Goal: Task Accomplishment & Management: Complete application form

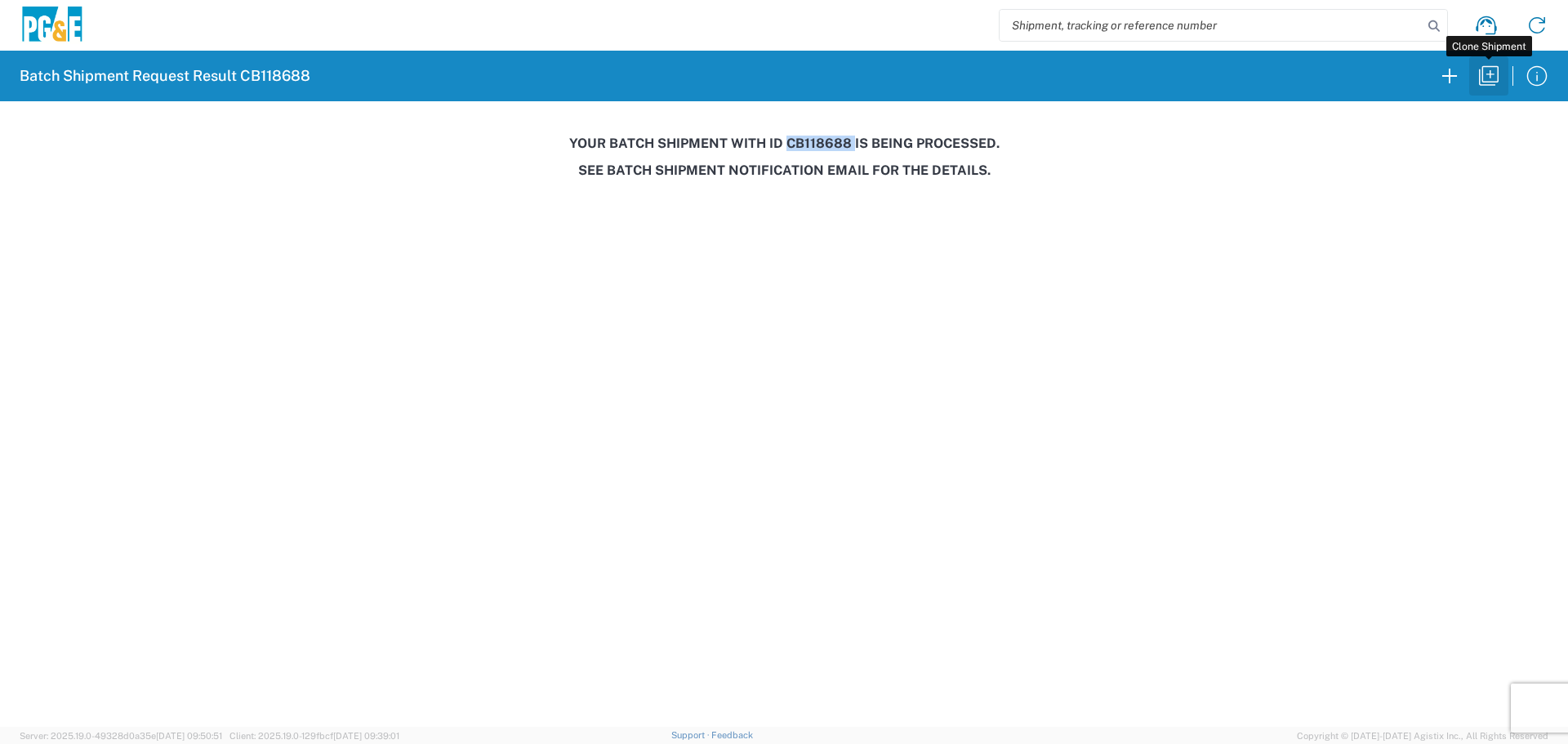
click at [1488, 61] on button "button" at bounding box center [1488, 75] width 39 height 39
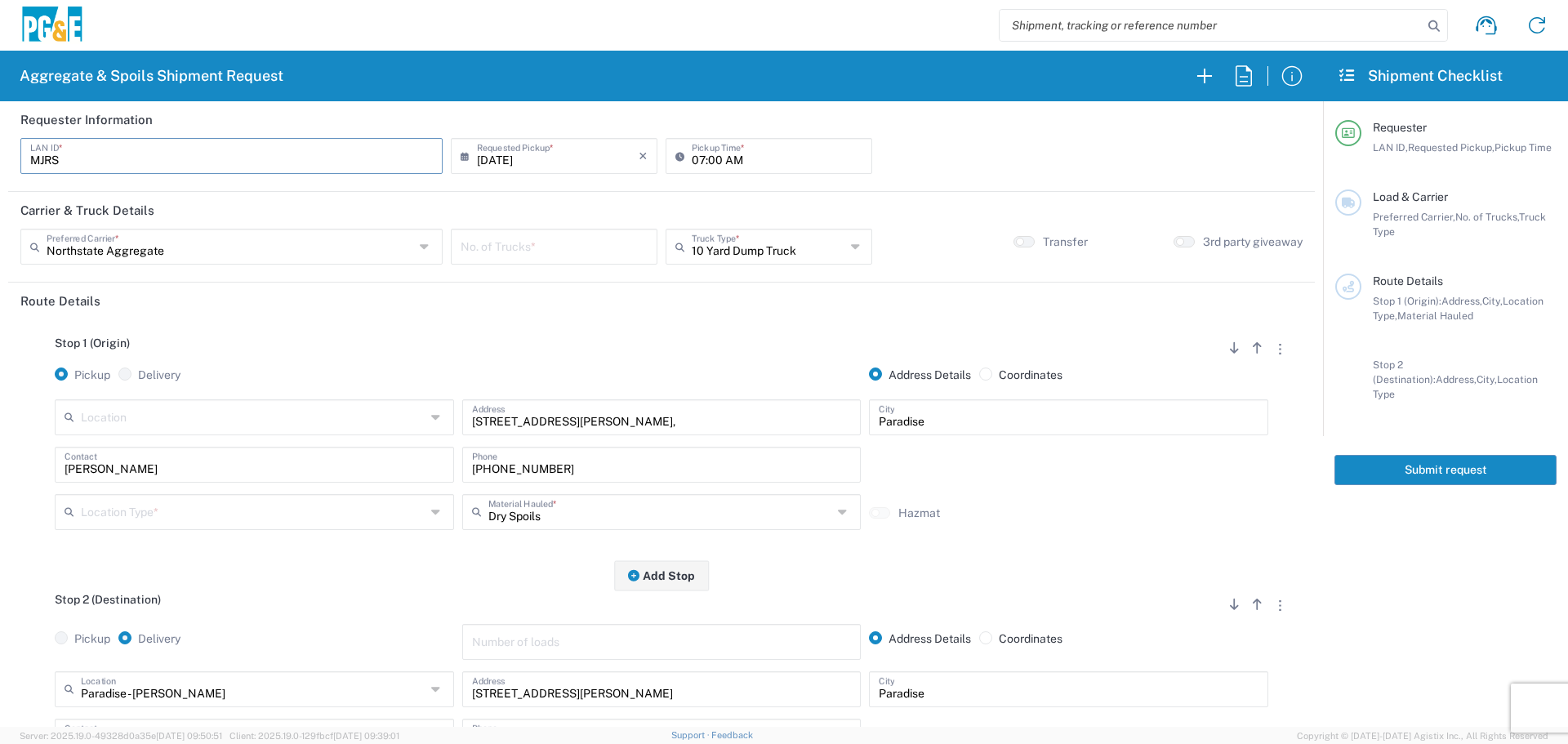
drag, startPoint x: 189, startPoint y: 150, endPoint x: 0, endPoint y: 143, distance: 189.1
click at [0, 143] on form "Requester Information MJRS LAN ID * [DATE] × Requested Pickup * Cancel Apply 07…" at bounding box center [662, 414] width 1323 height 625
type input "A7W8"
click at [682, 163] on icon at bounding box center [683, 156] width 16 height 26
click at [692, 159] on input "07:00 AM" at bounding box center [777, 155] width 170 height 29
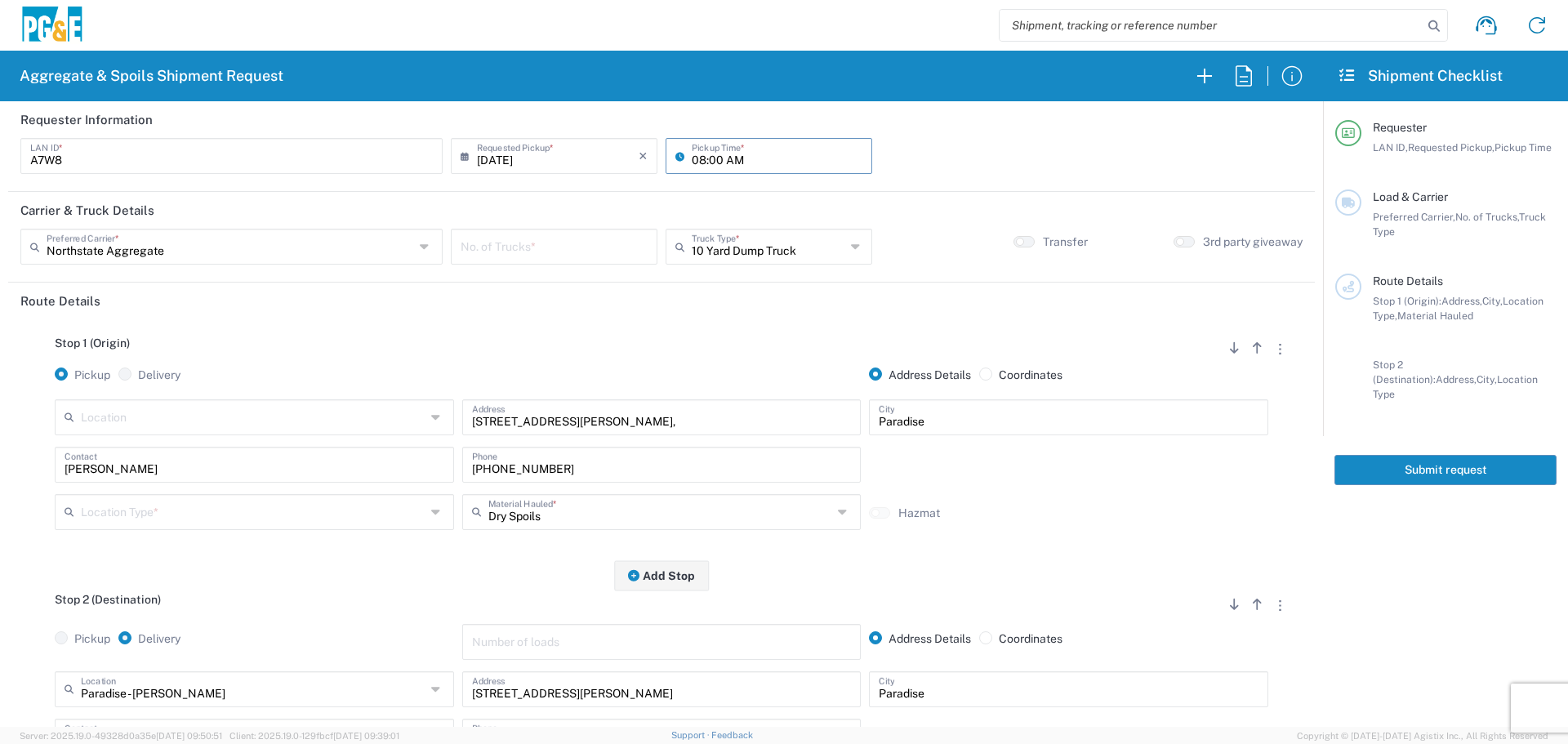
type input "08:00 AM"
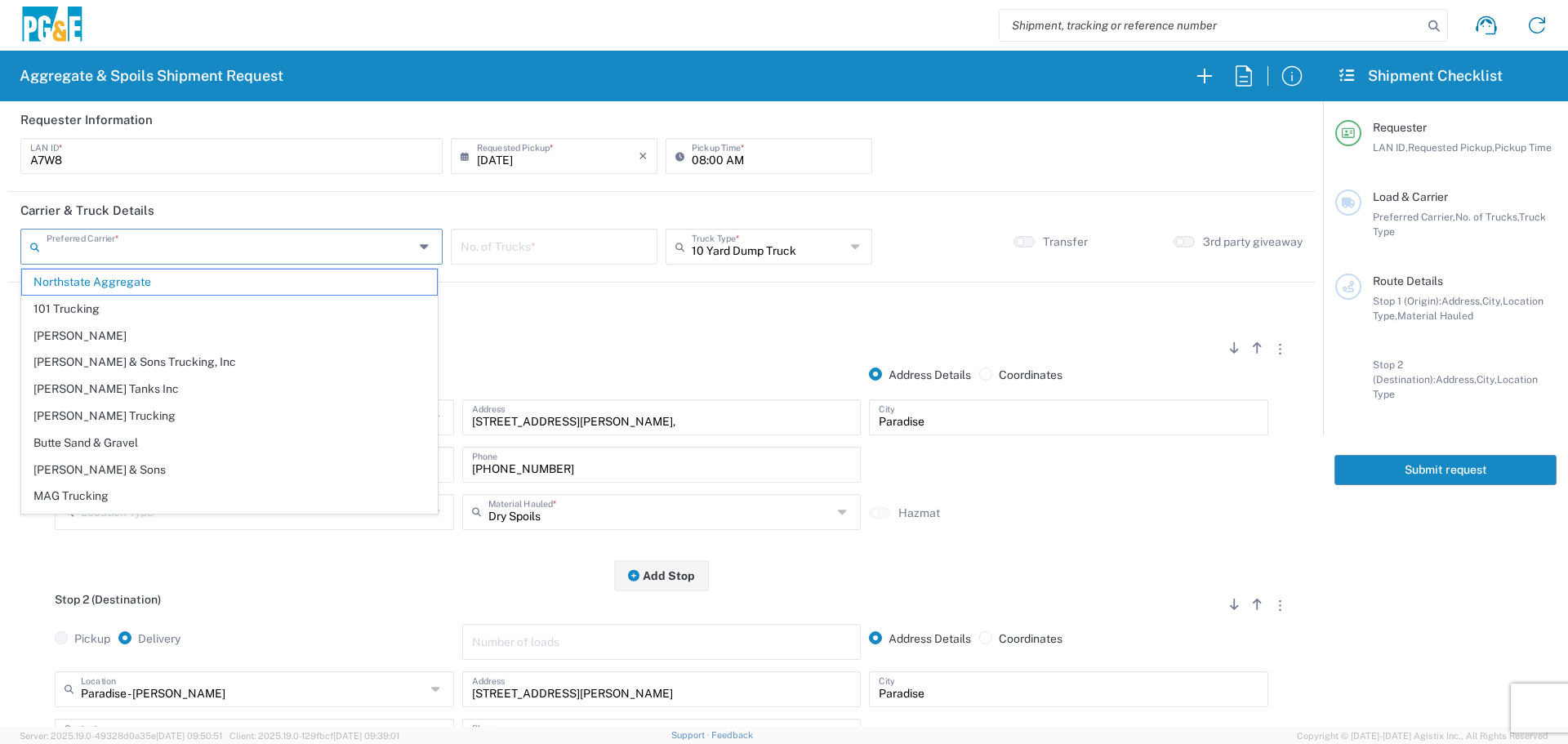
click at [339, 256] on input "text" at bounding box center [229, 246] width 367 height 29
click at [212, 483] on span "North Coast Trucking" at bounding box center [229, 473] width 415 height 25
type input "North Coast Trucking"
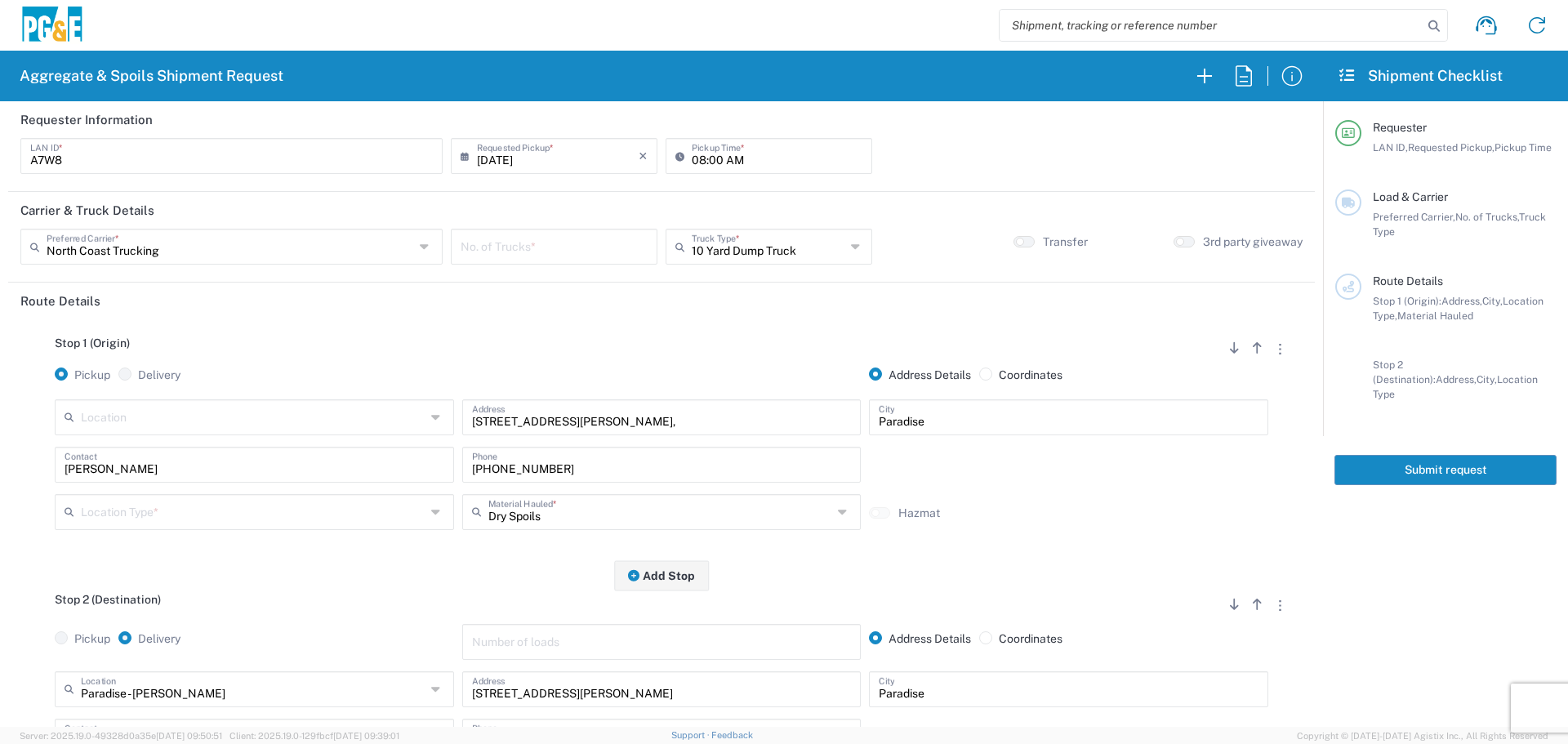
click at [557, 239] on input "number" at bounding box center [554, 246] width 187 height 29
type input "4"
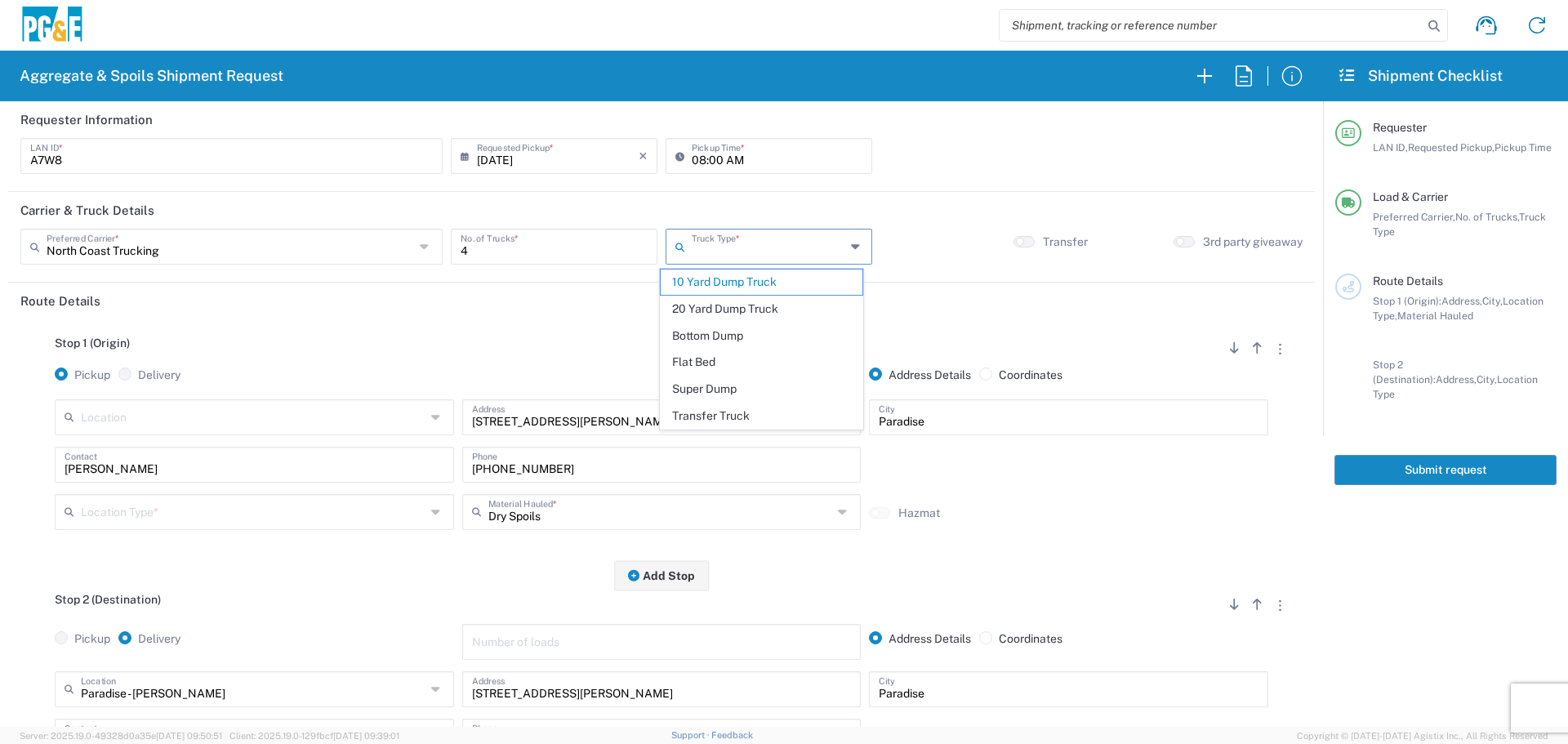
drag, startPoint x: 794, startPoint y: 237, endPoint x: 828, endPoint y: 250, distance: 36.4
click at [795, 237] on input "text" at bounding box center [768, 246] width 153 height 29
click at [722, 393] on span "Super Dump" at bounding box center [761, 389] width 202 height 25
type input "Super Dump"
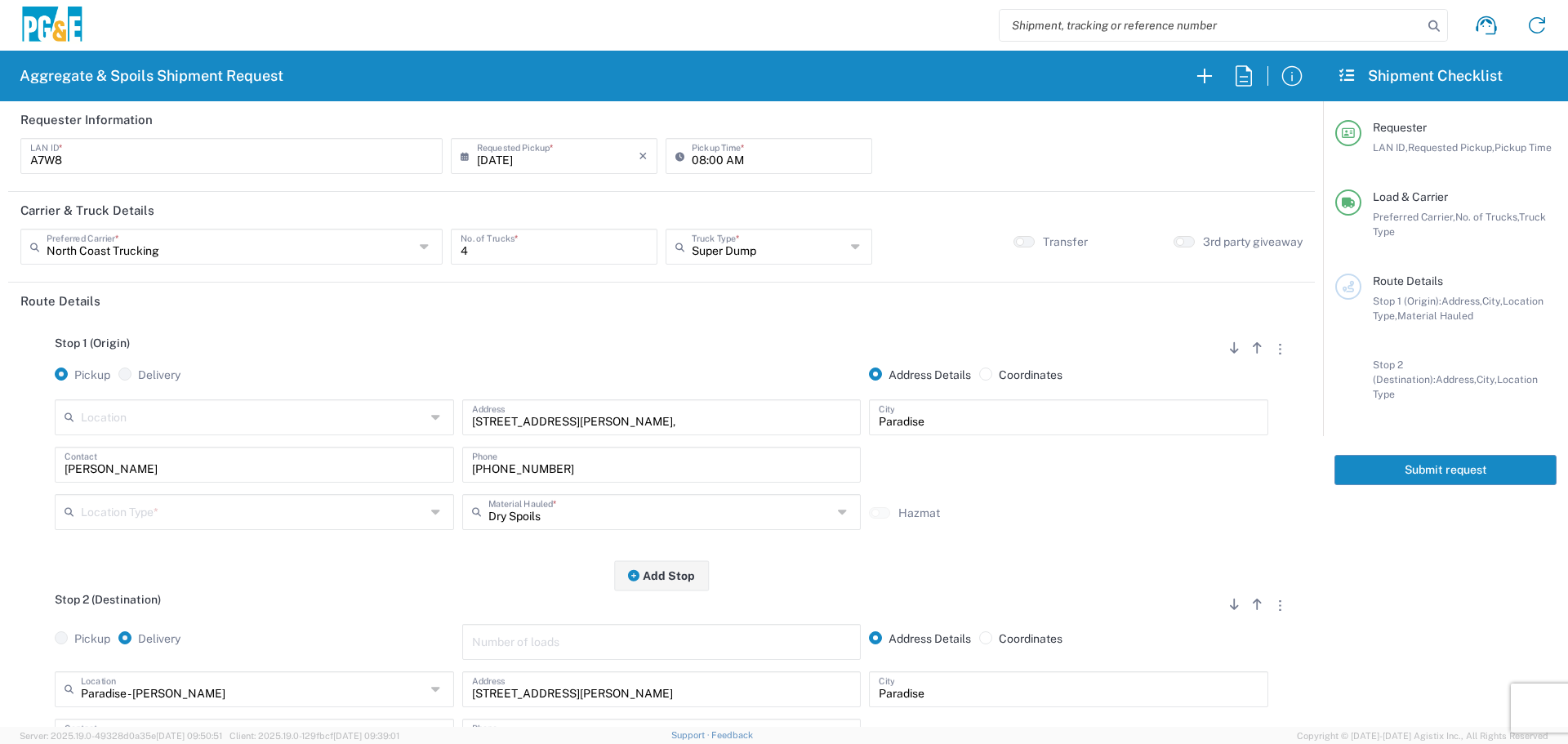
drag, startPoint x: 670, startPoint y: 413, endPoint x: 0, endPoint y: 473, distance: 672.7
click at [0, 473] on form "Requester Information A7W8 LAN ID * [DATE] × Requested Pickup * Cancel Apply 08…" at bounding box center [662, 414] width 1323 height 625
paste input "945 [GEOGRAPHIC_DATA]"
type input "[STREET_ADDRESS],"
type input "o"
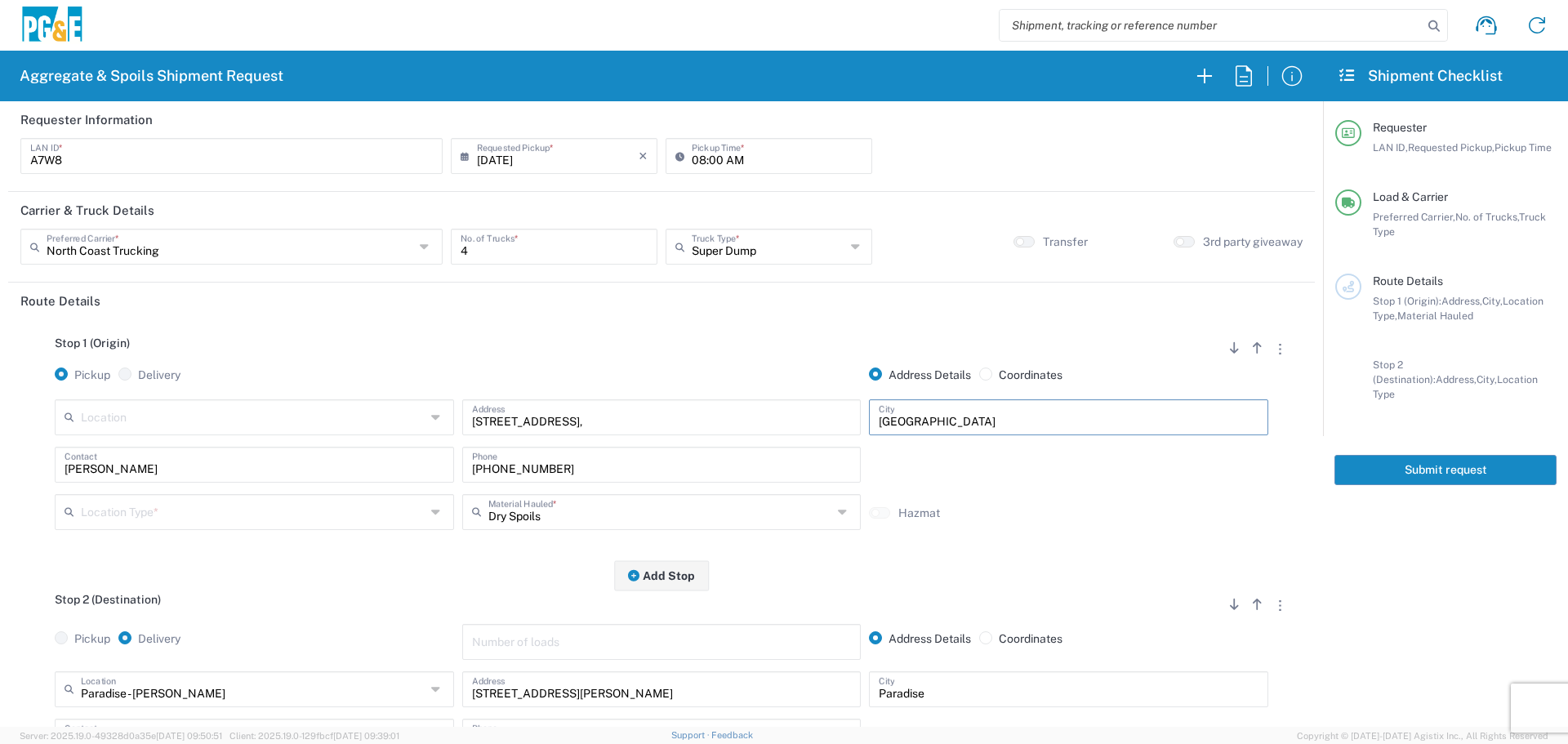
type input "[GEOGRAPHIC_DATA]"
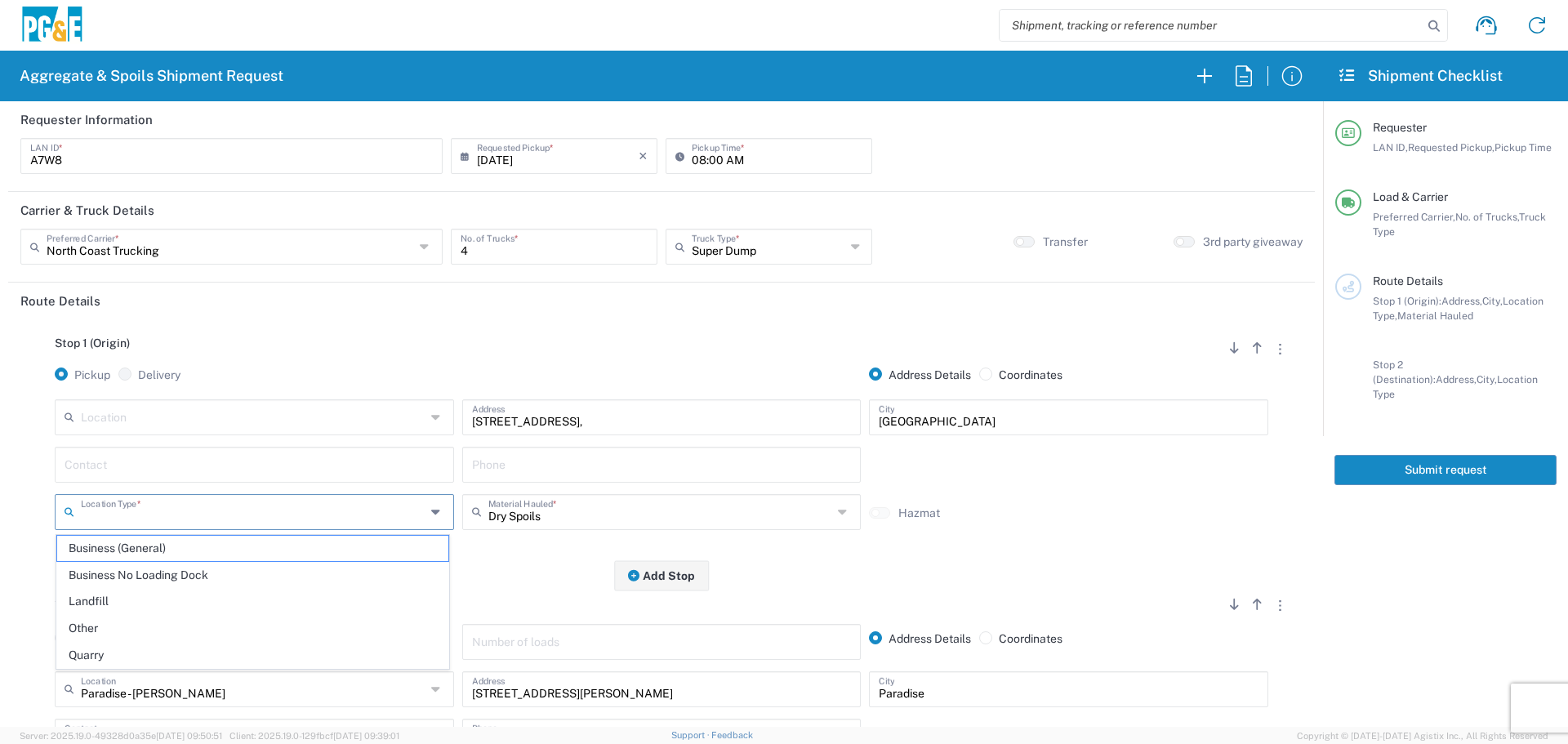
click at [202, 516] on input "text" at bounding box center [253, 511] width 344 height 29
click at [135, 620] on span "Other" at bounding box center [253, 628] width 392 height 25
type input "Other"
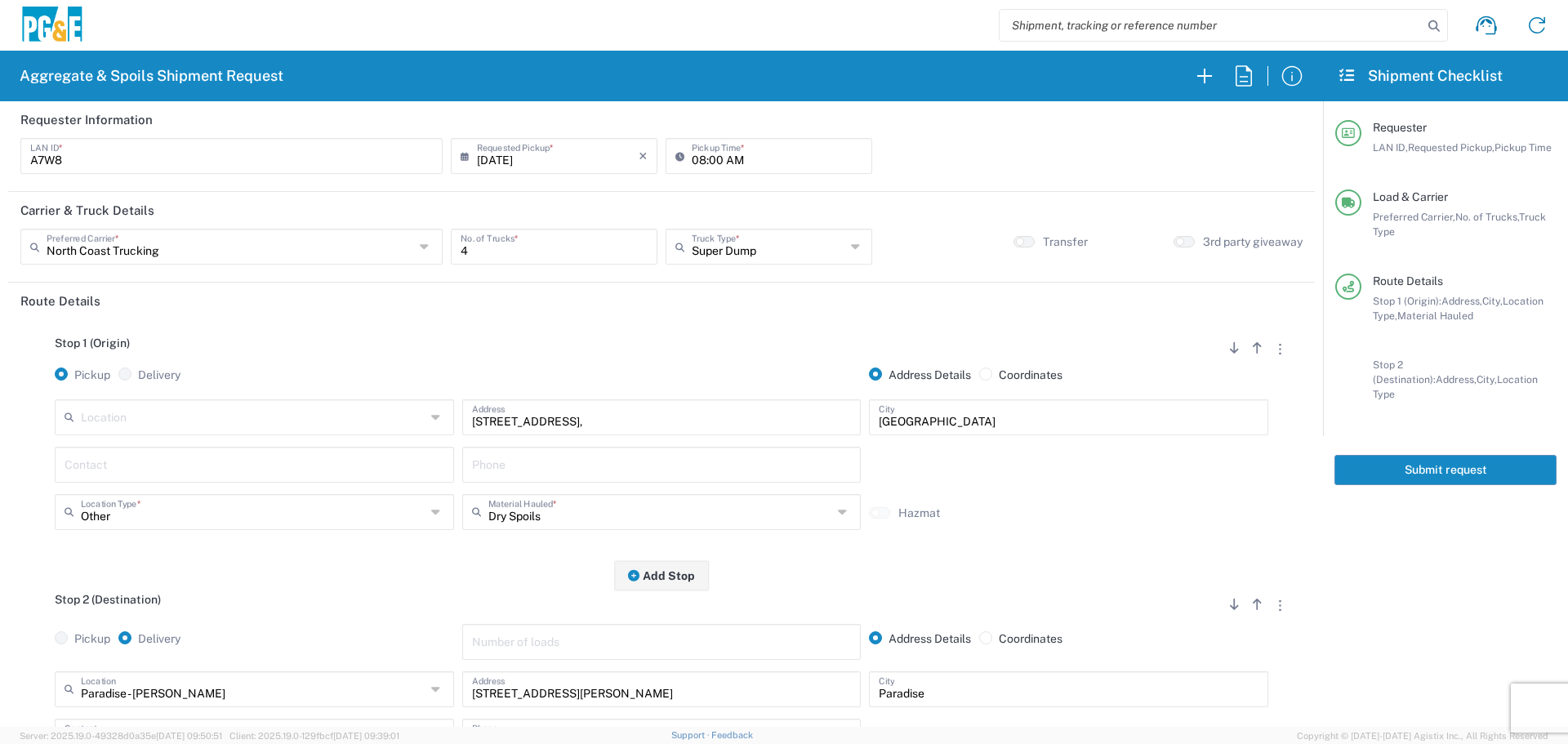
scroll to position [245, 0]
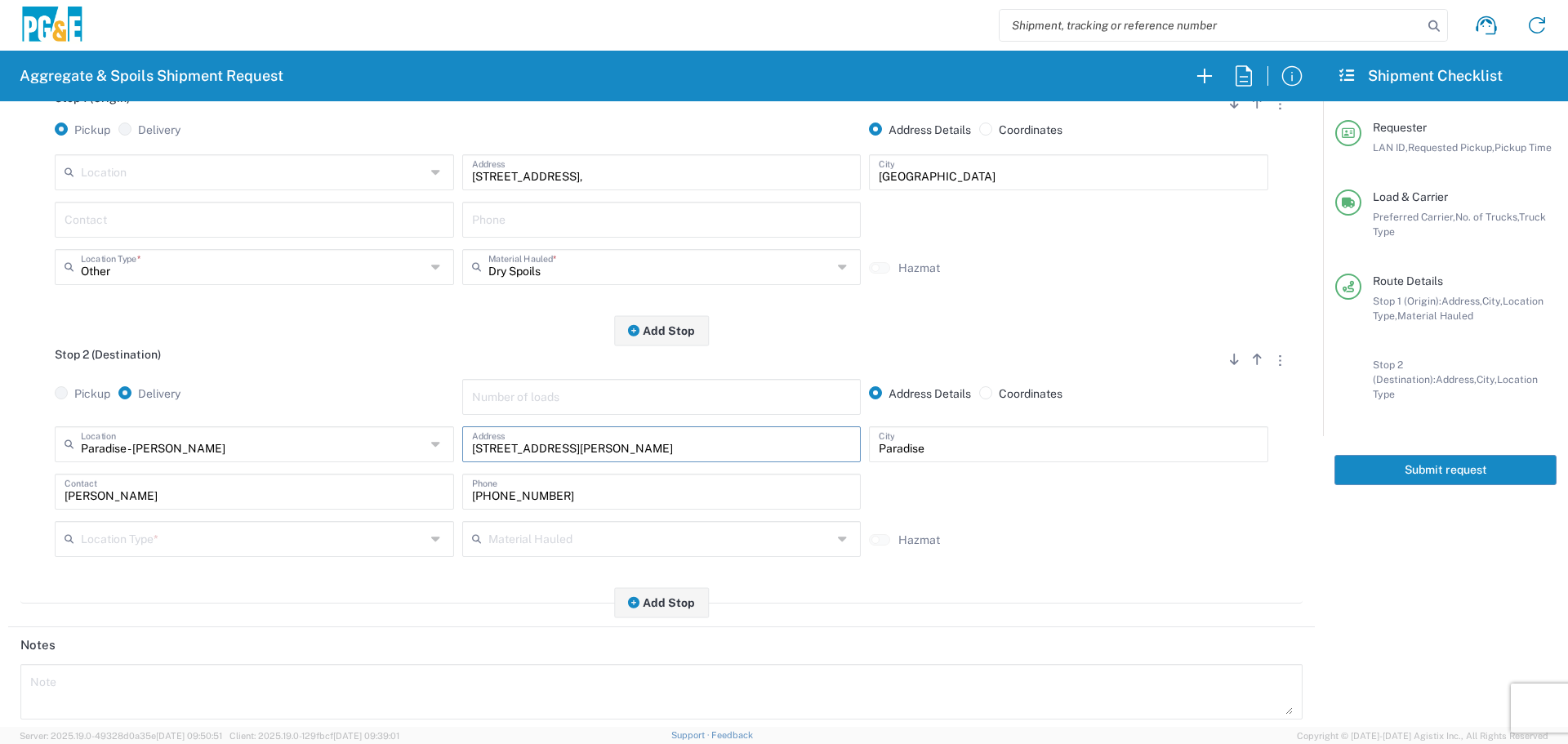
drag, startPoint x: 615, startPoint y: 446, endPoint x: 57, endPoint y: 509, distance: 561.5
click at [57, 509] on div "Paradise - [PERSON_NAME] Location [GEOGRAPHIC_DATA] - [PERSON_NAME] [STREET_ADD…" at bounding box center [662, 497] width 1282 height 142
paste input "[STREET_ADDRESS],"
type input "[STREET_ADDRESS],"
type input "[GEOGRAPHIC_DATA]"
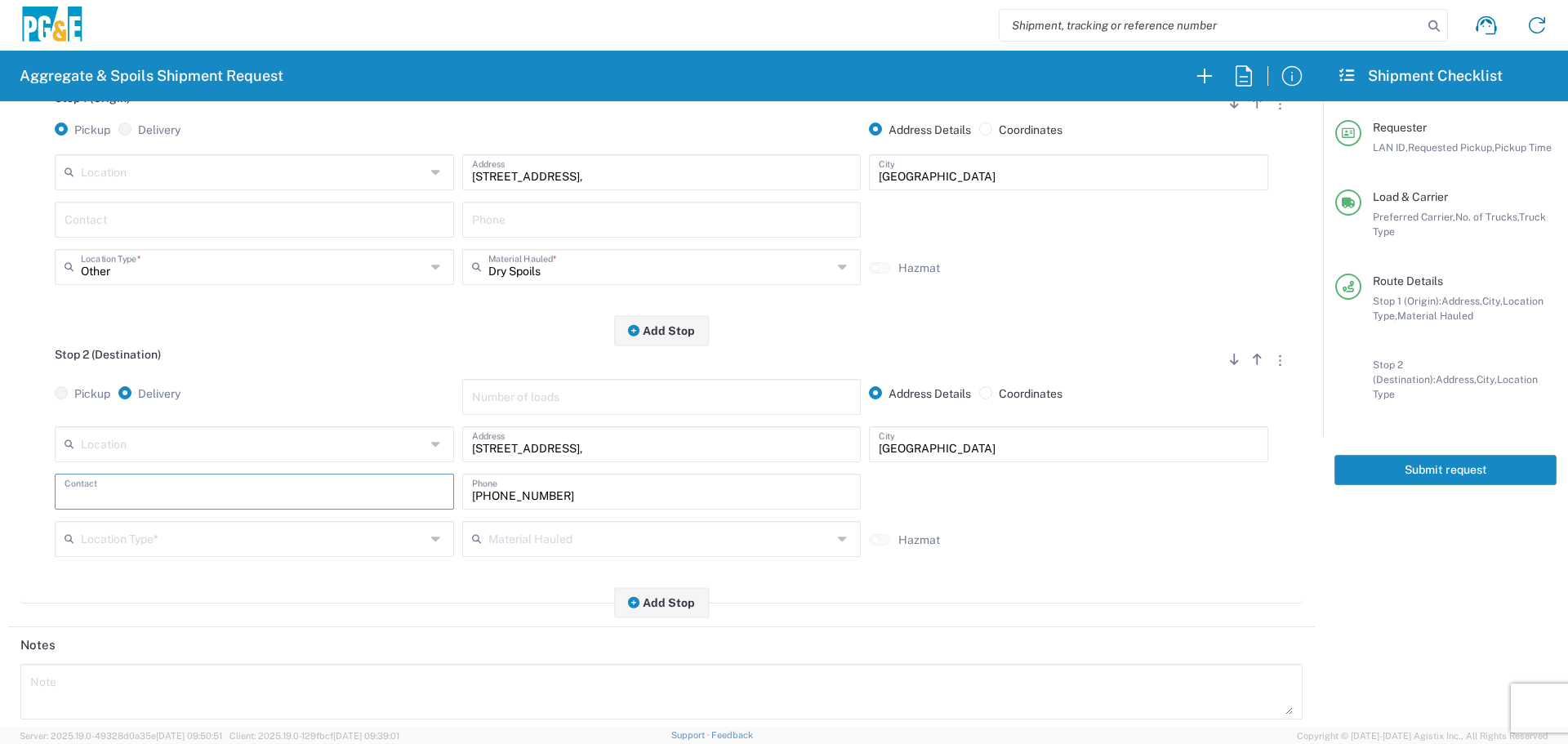
scroll to position [0, 0]
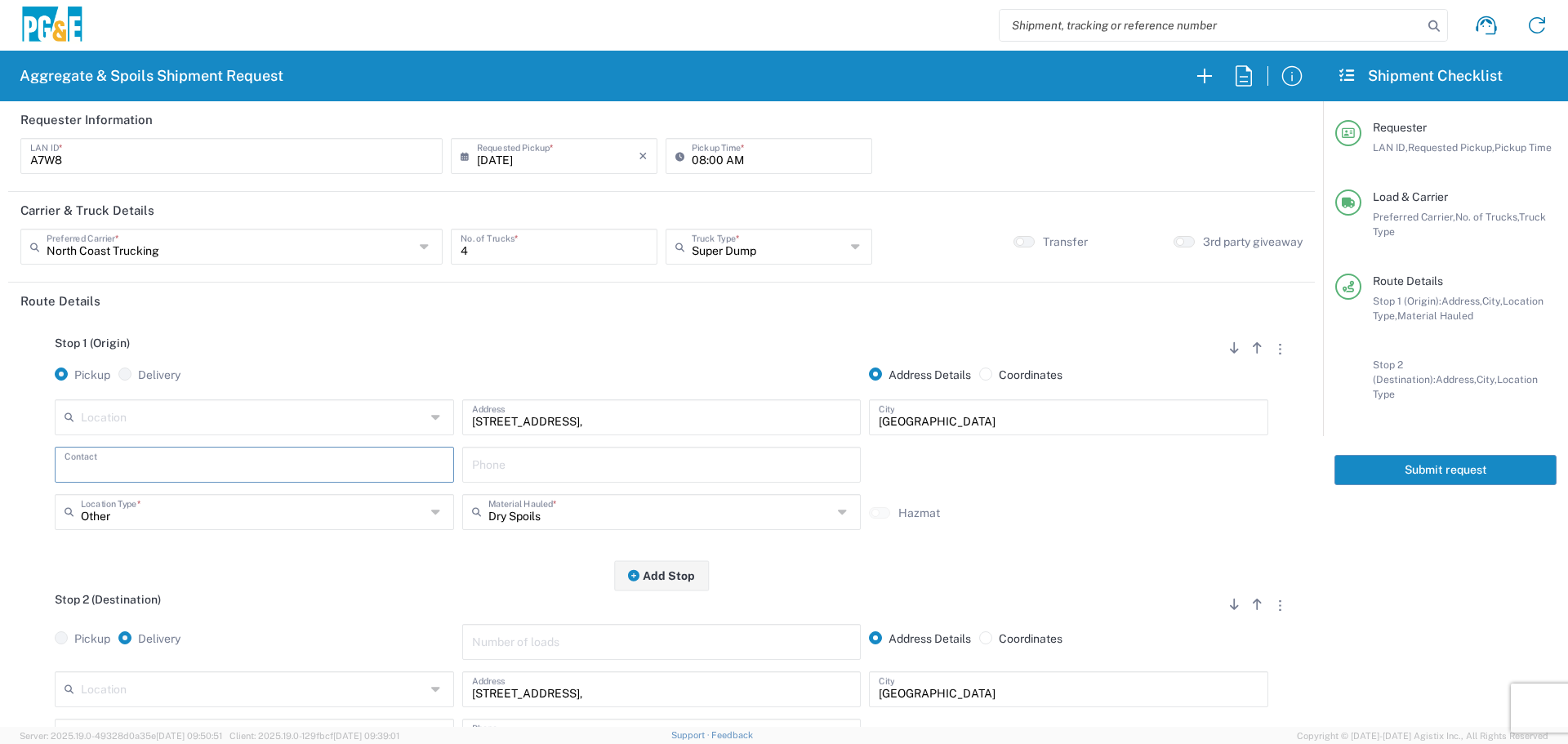
click at [377, 472] on input "text" at bounding box center [254, 464] width 380 height 29
paste input "[PERSON_NAME] [PHONE_NUMBER]"
type input "[PERSON_NAME]"
paste input "[PERSON_NAME] [PHONE_NUMBER]"
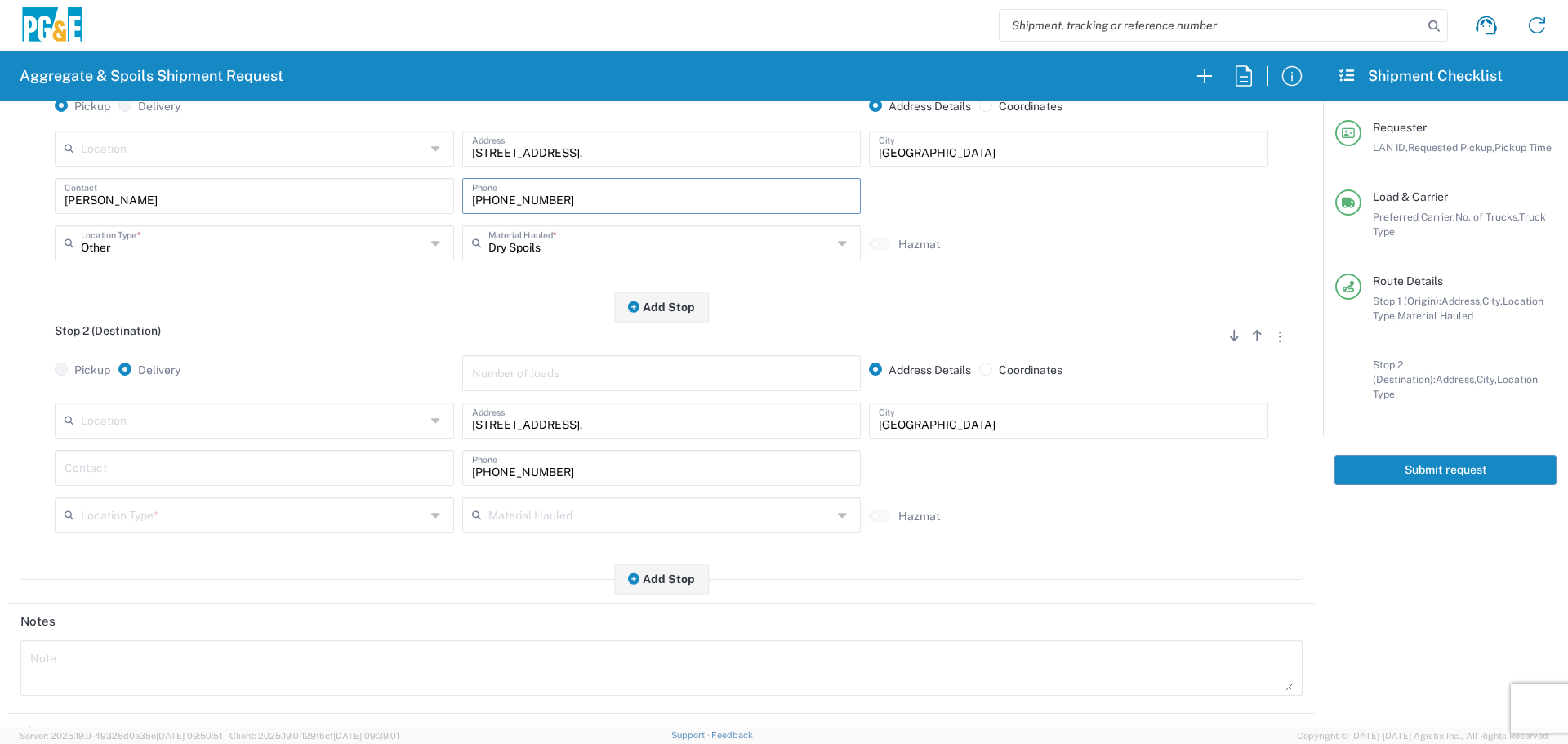
scroll to position [507, 0]
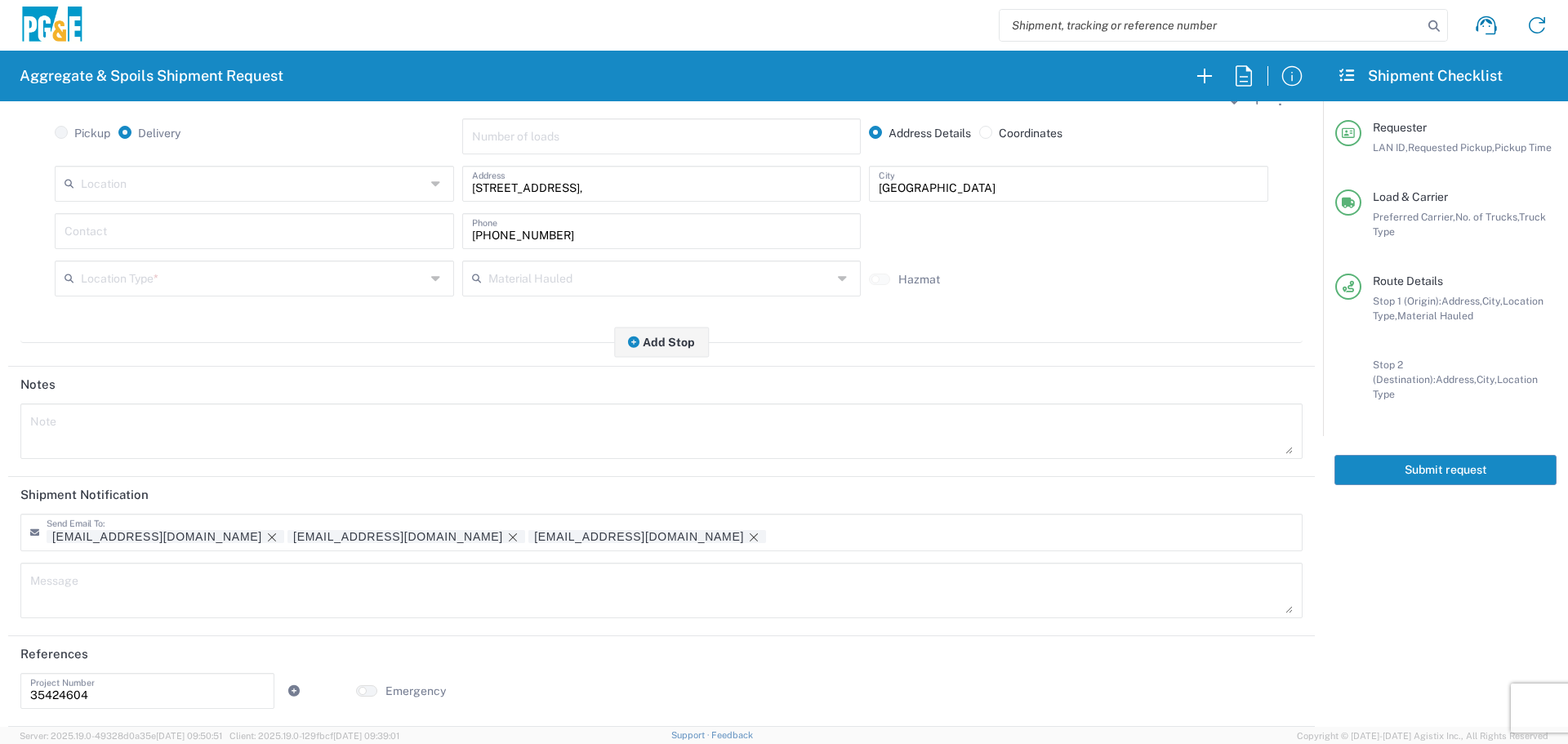
type input "[PHONE_NUMBER]"
click at [311, 240] on input "text" at bounding box center [254, 230] width 380 height 29
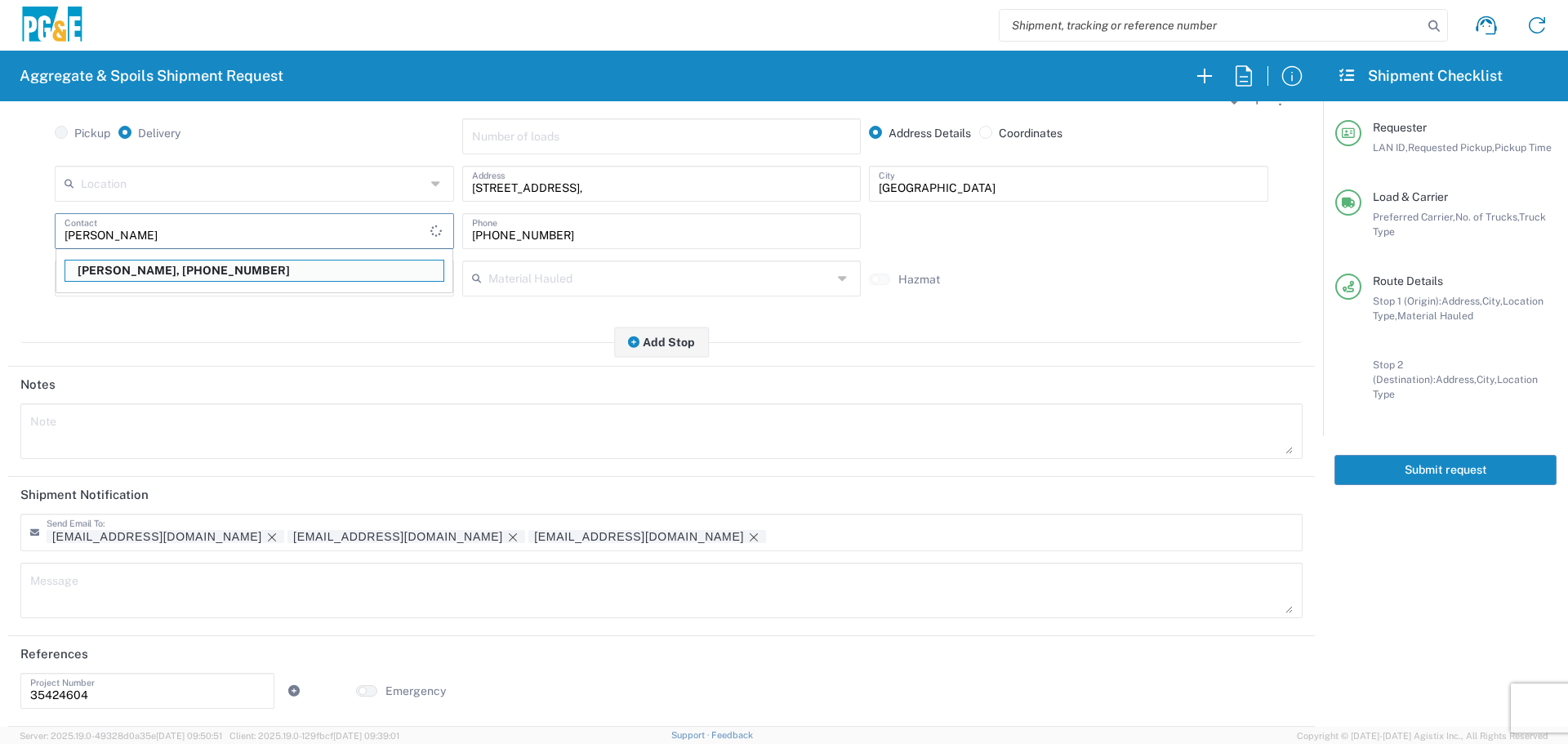
type input "[PERSON_NAME]"
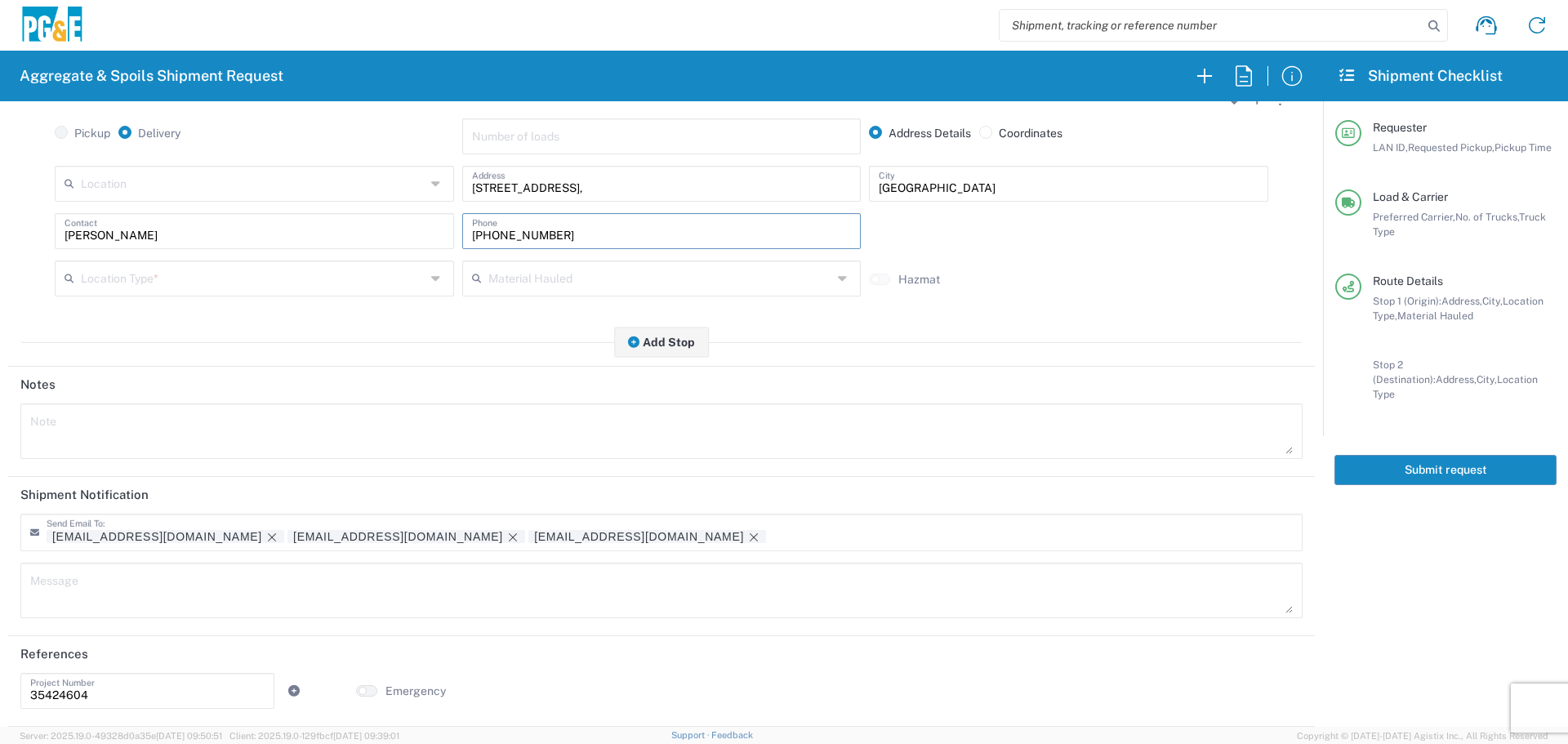
paste input "978-3630"
type input "[PHONE_NUMBER]"
click at [298, 276] on input "text" at bounding box center [253, 277] width 344 height 29
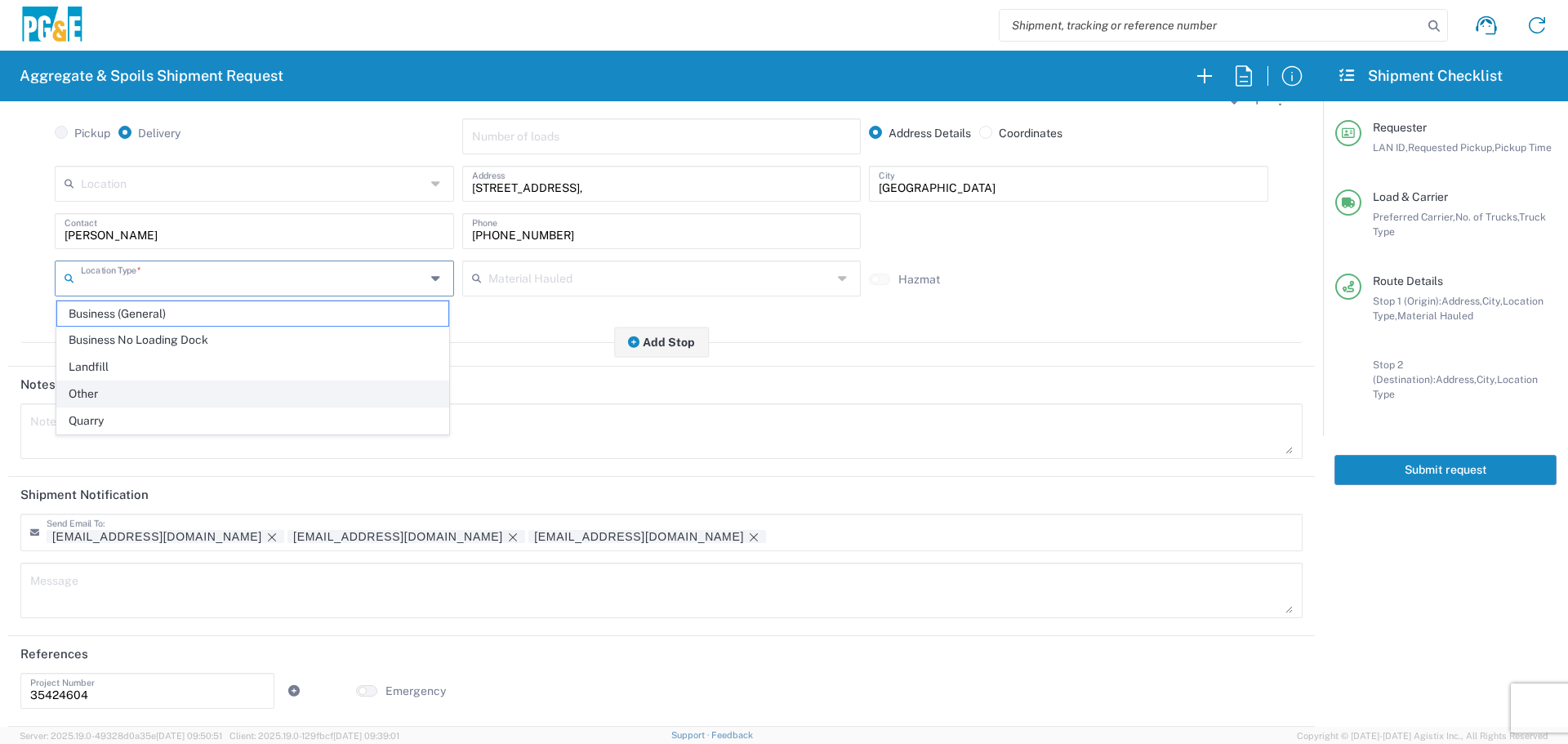
click at [161, 391] on span "Other" at bounding box center [253, 394] width 392 height 25
type input "Other"
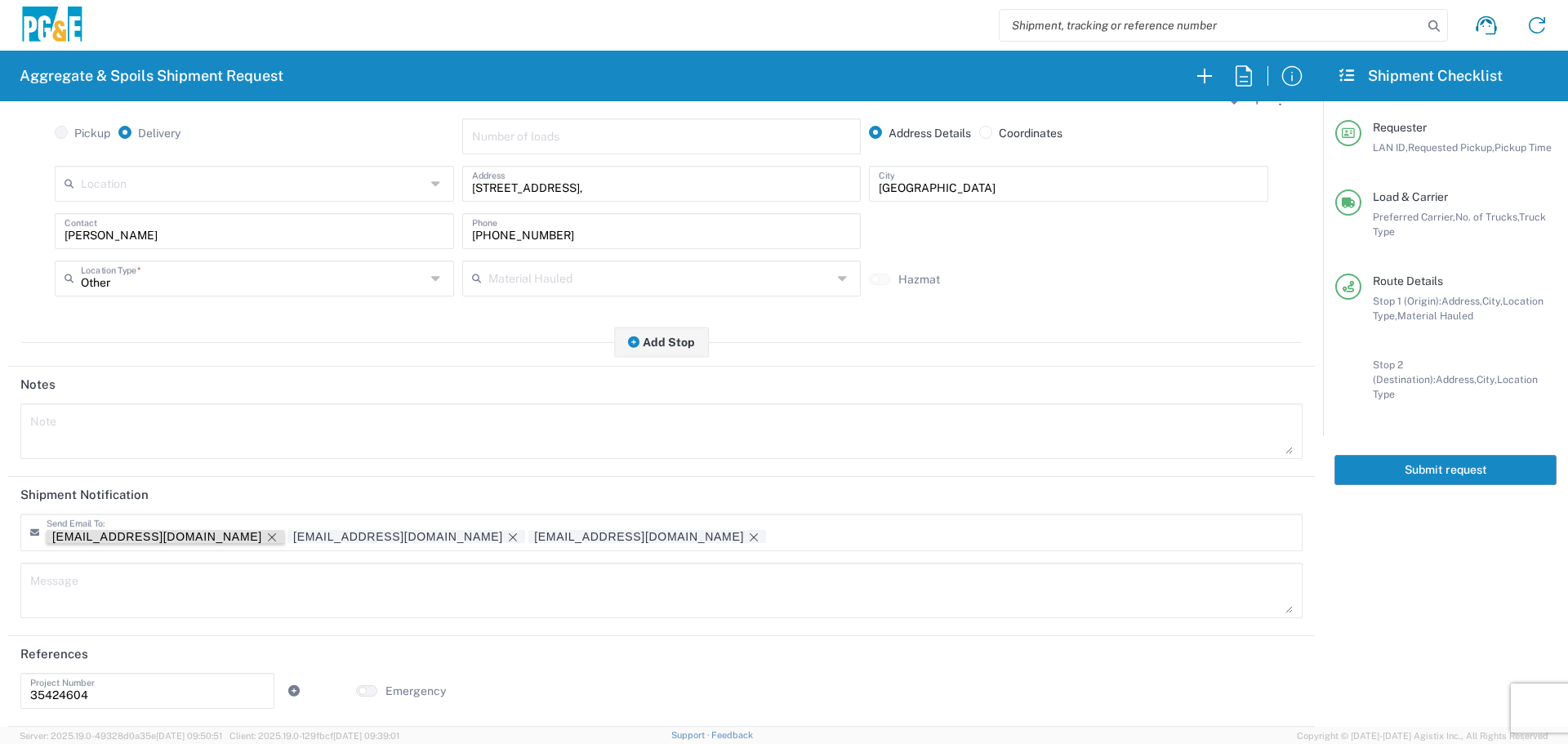
click at [266, 540] on icon "Remove tag" at bounding box center [272, 537] width 13 height 13
drag, startPoint x: 169, startPoint y: 702, endPoint x: 0, endPoint y: 707, distance: 169.1
click at [0, 707] on form "Requester Information A7W8 LAN ID * [DATE] × Requested Pickup * Cancel Apply 08…" at bounding box center [662, 414] width 1323 height 625
click at [1417, 465] on button "Submit request" at bounding box center [1445, 469] width 222 height 30
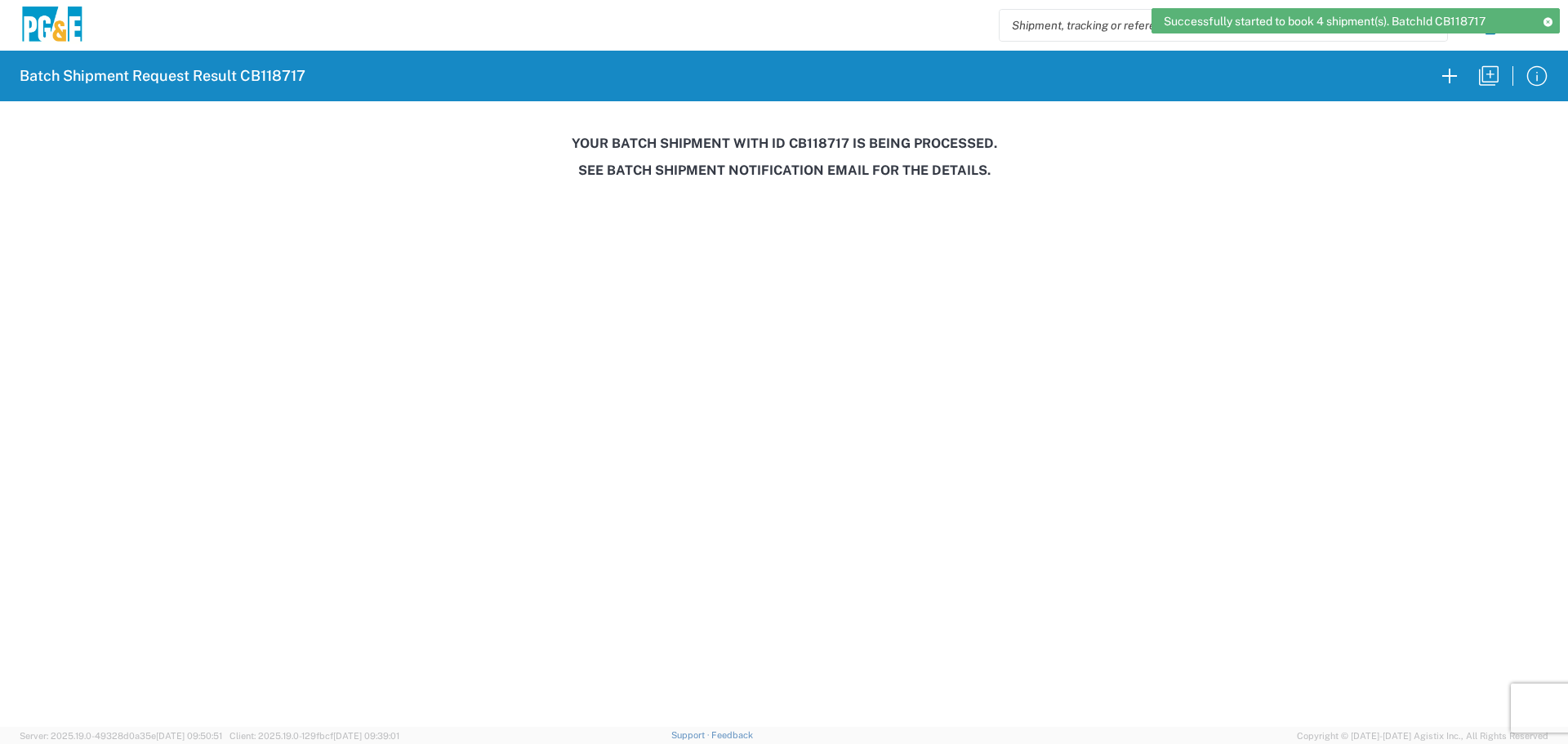
click at [818, 146] on h3 "Your batch shipment with id CB118717 is being processed." at bounding box center [784, 143] width 1545 height 15
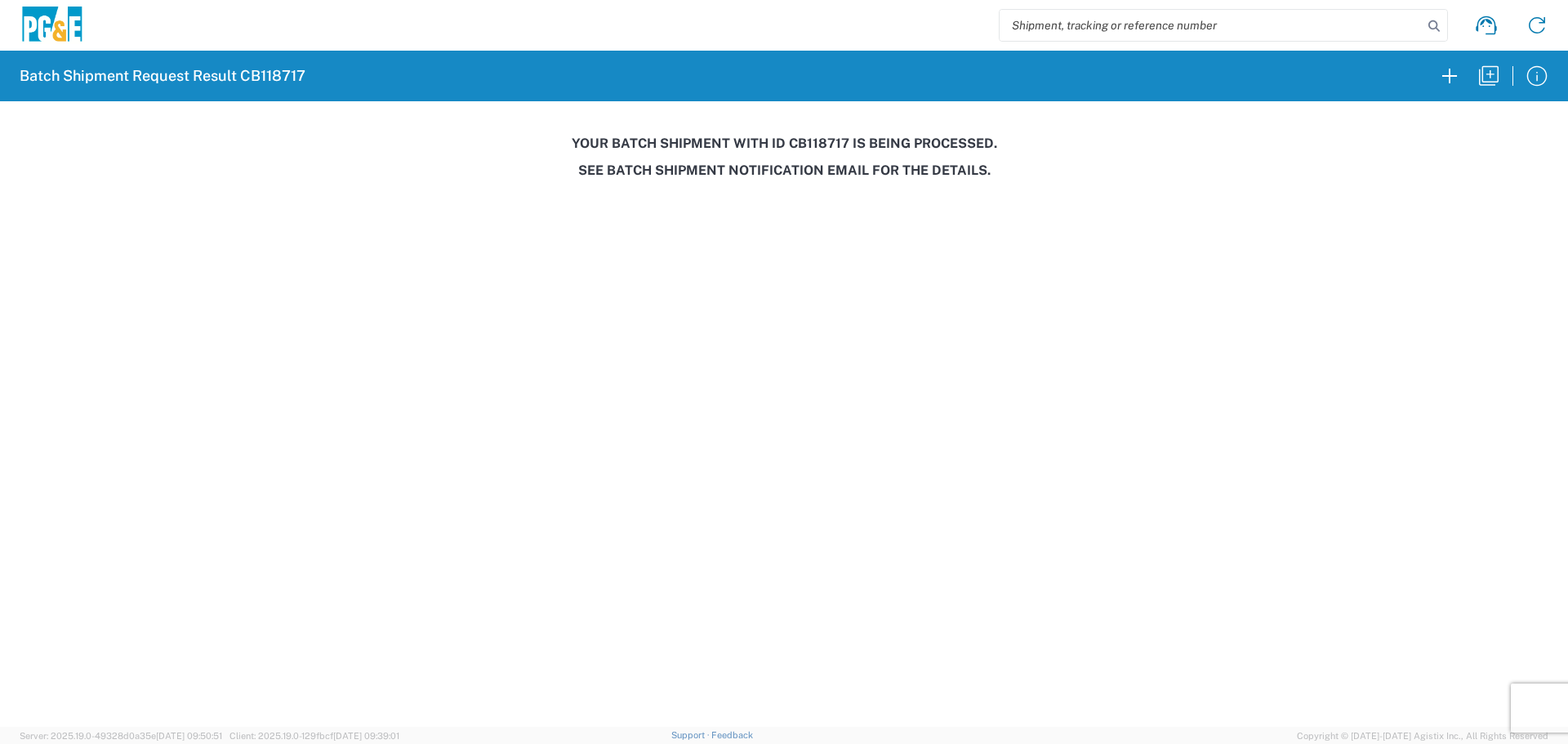
copy h3 "CB118717"
click at [1484, 75] on icon "button" at bounding box center [1488, 75] width 26 height 26
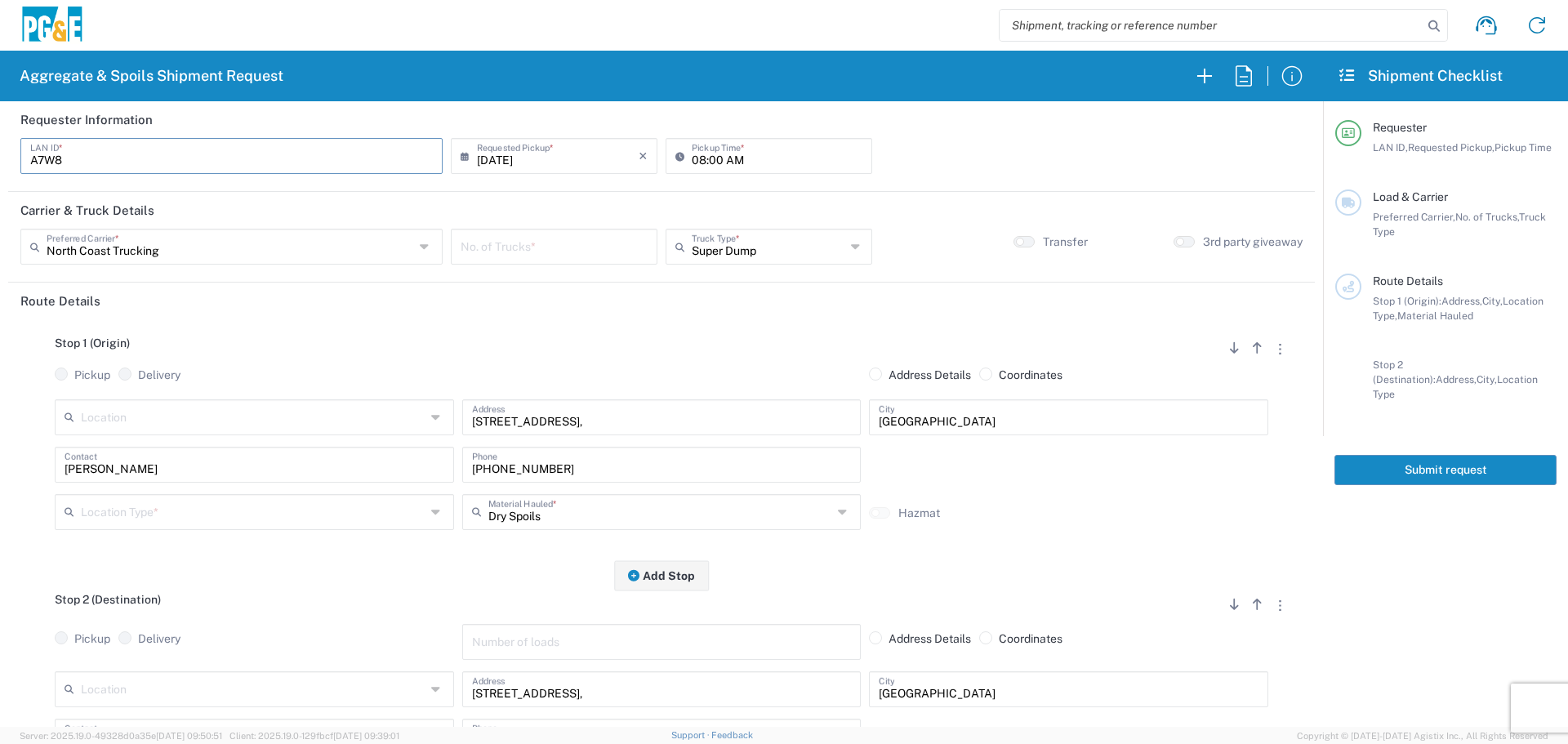
drag, startPoint x: 119, startPoint y: 153, endPoint x: 0, endPoint y: 196, distance: 126.5
click at [0, 196] on form "Requester Information A7W8 LAN ID * [DATE] × Requested Pickup * Cancel Apply 08…" at bounding box center [662, 414] width 1323 height 625
type input "KMMX"
click at [467, 161] on icon at bounding box center [469, 156] width 16 height 26
click at [576, 155] on input "[DATE]" at bounding box center [557, 155] width 161 height 29
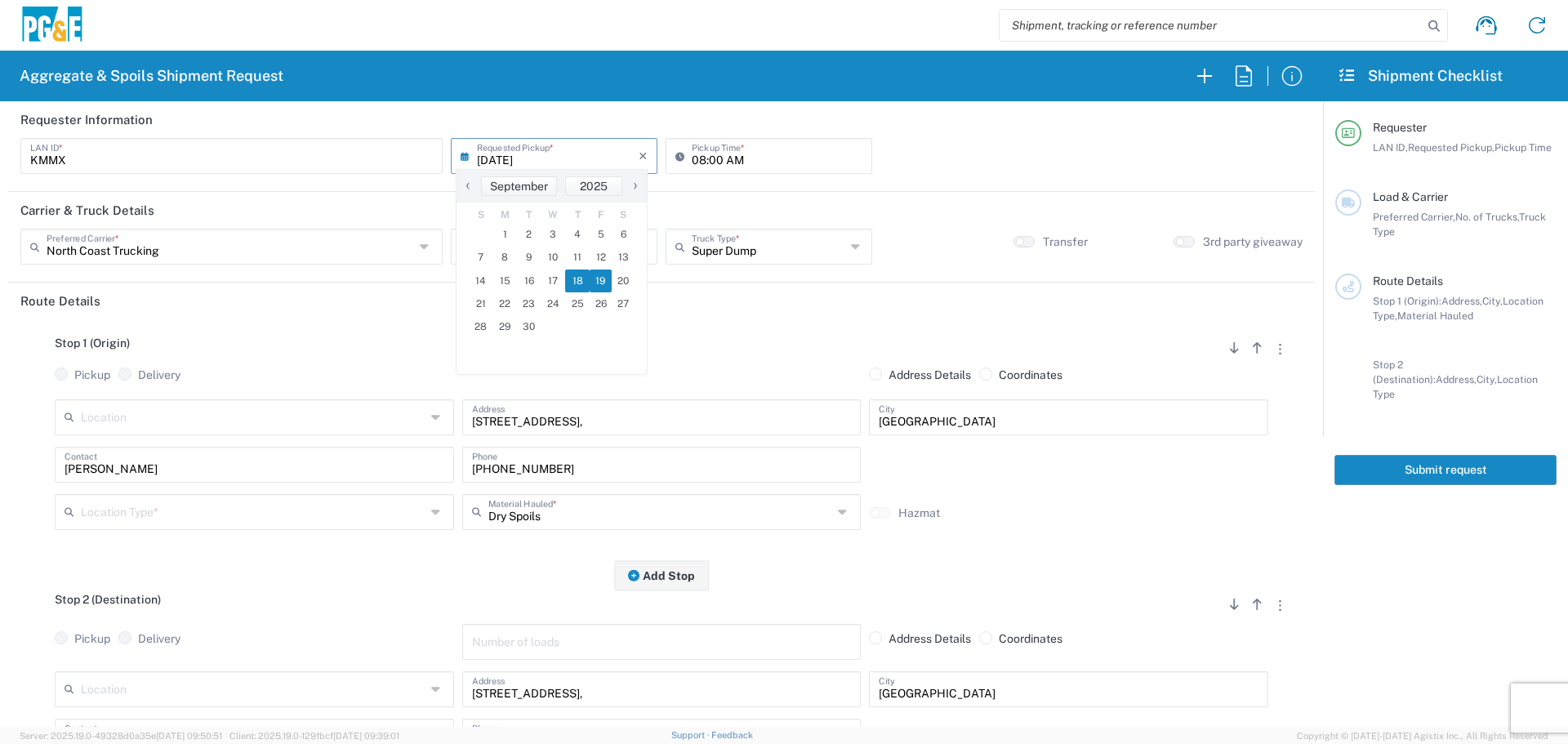
click at [595, 285] on span "19" at bounding box center [601, 280] width 23 height 23
type input "[DATE]"
click at [704, 161] on input "08:00 AM" at bounding box center [777, 155] width 170 height 29
type input "08:30 AM"
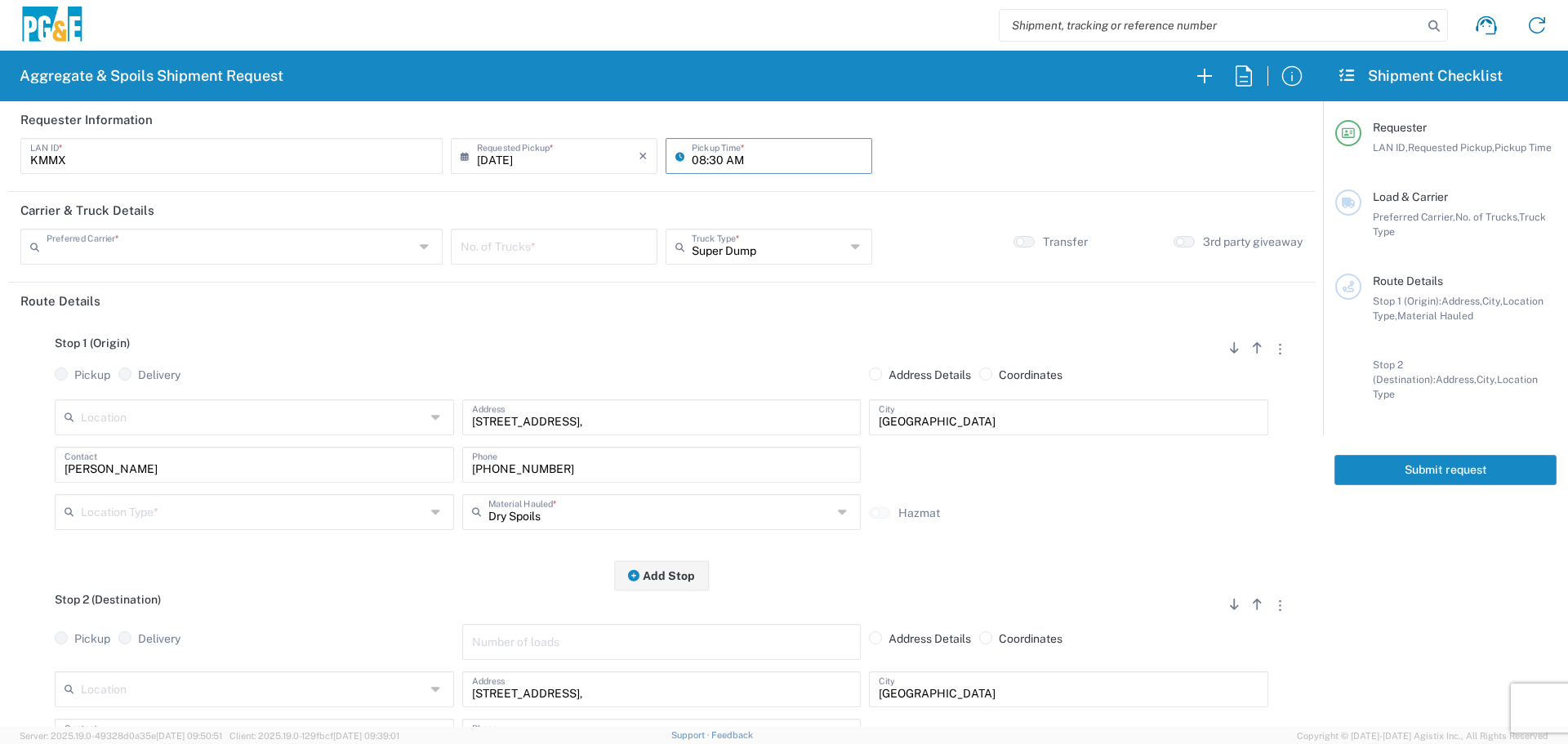
click at [376, 237] on input "text" at bounding box center [229, 246] width 367 height 29
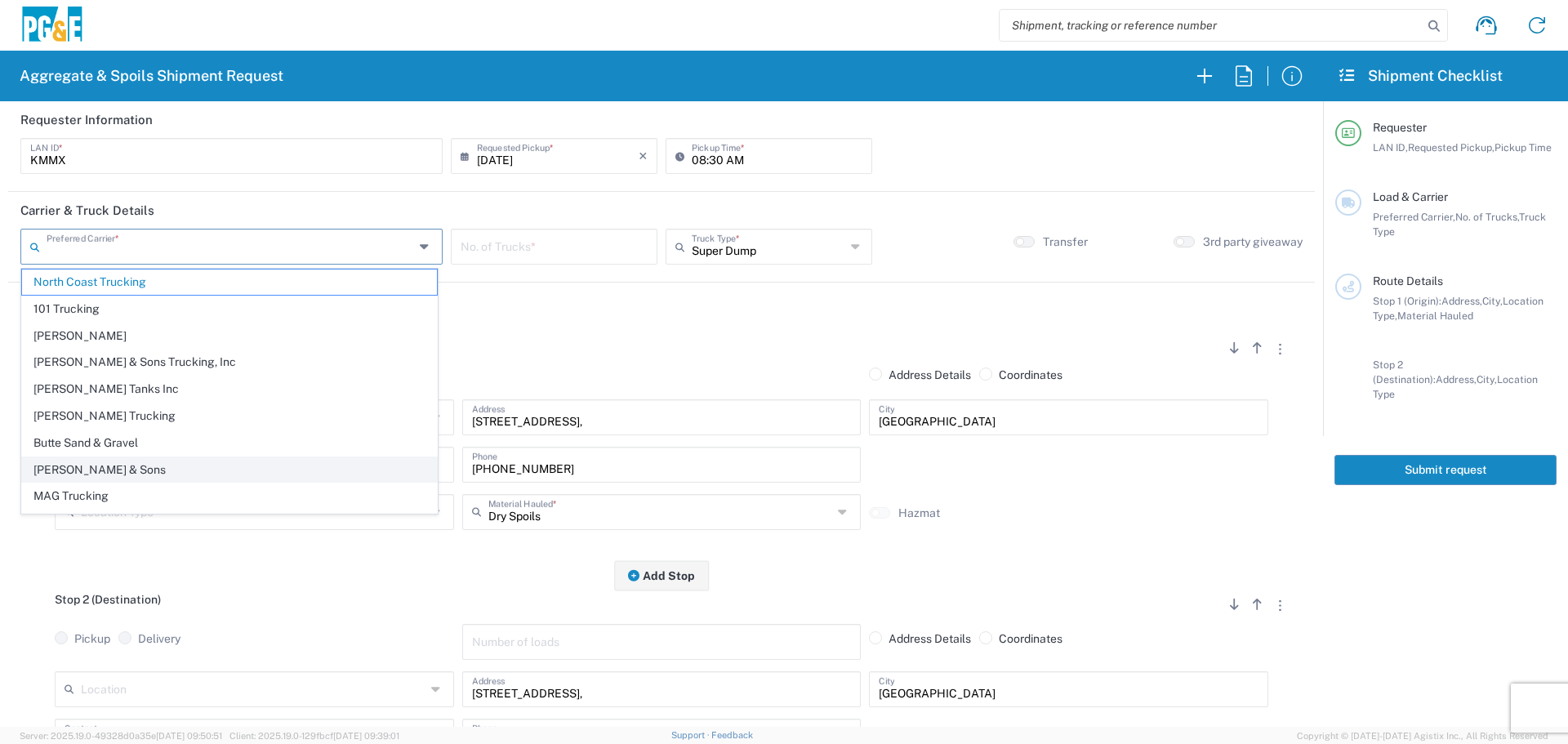
scroll to position [50, 0]
click at [136, 478] on span "Northstate Aggregate" at bounding box center [229, 473] width 415 height 25
type input "Northstate Aggregate"
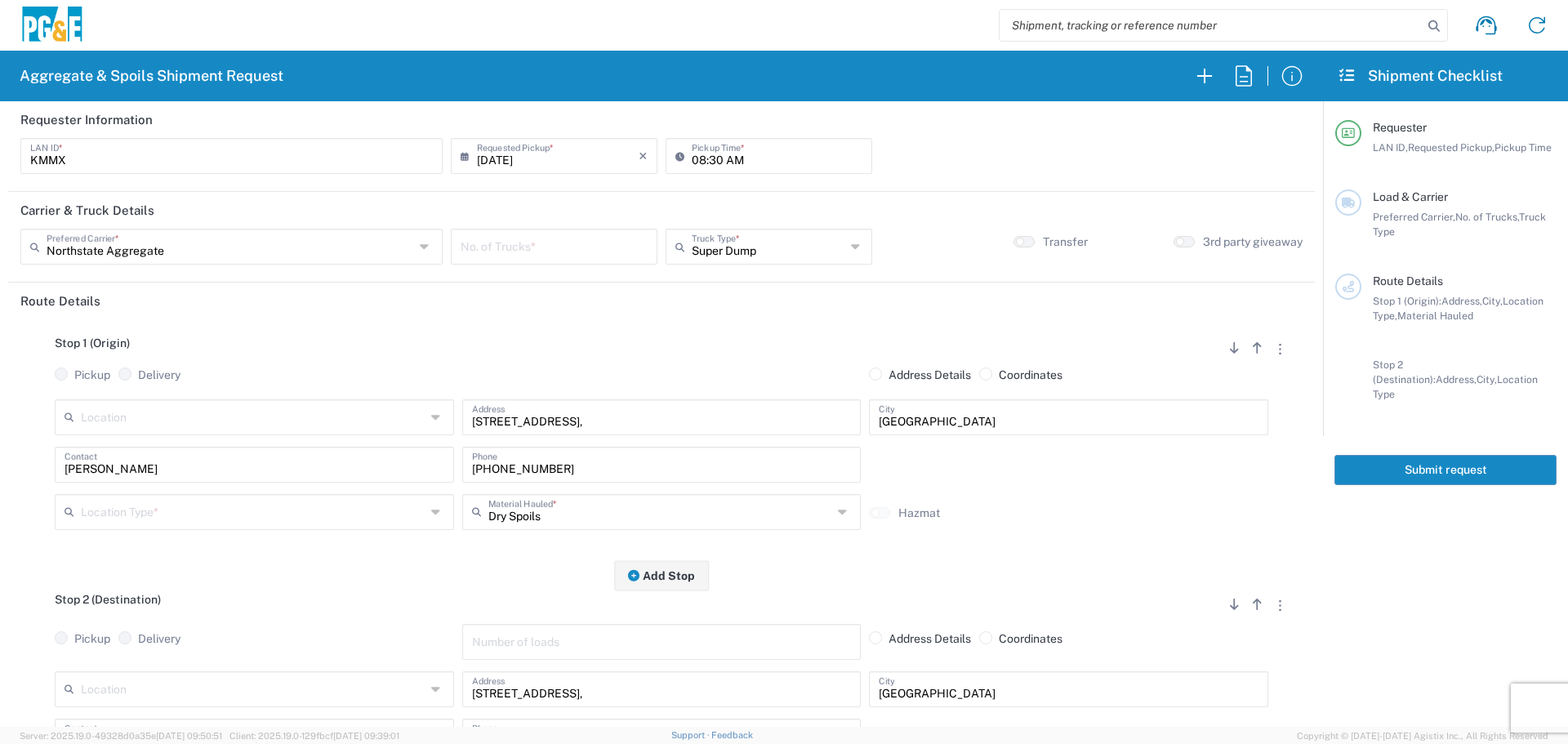
click at [612, 244] on input "number" at bounding box center [554, 246] width 187 height 29
type input "2"
click at [743, 237] on input "text" at bounding box center [768, 246] width 153 height 29
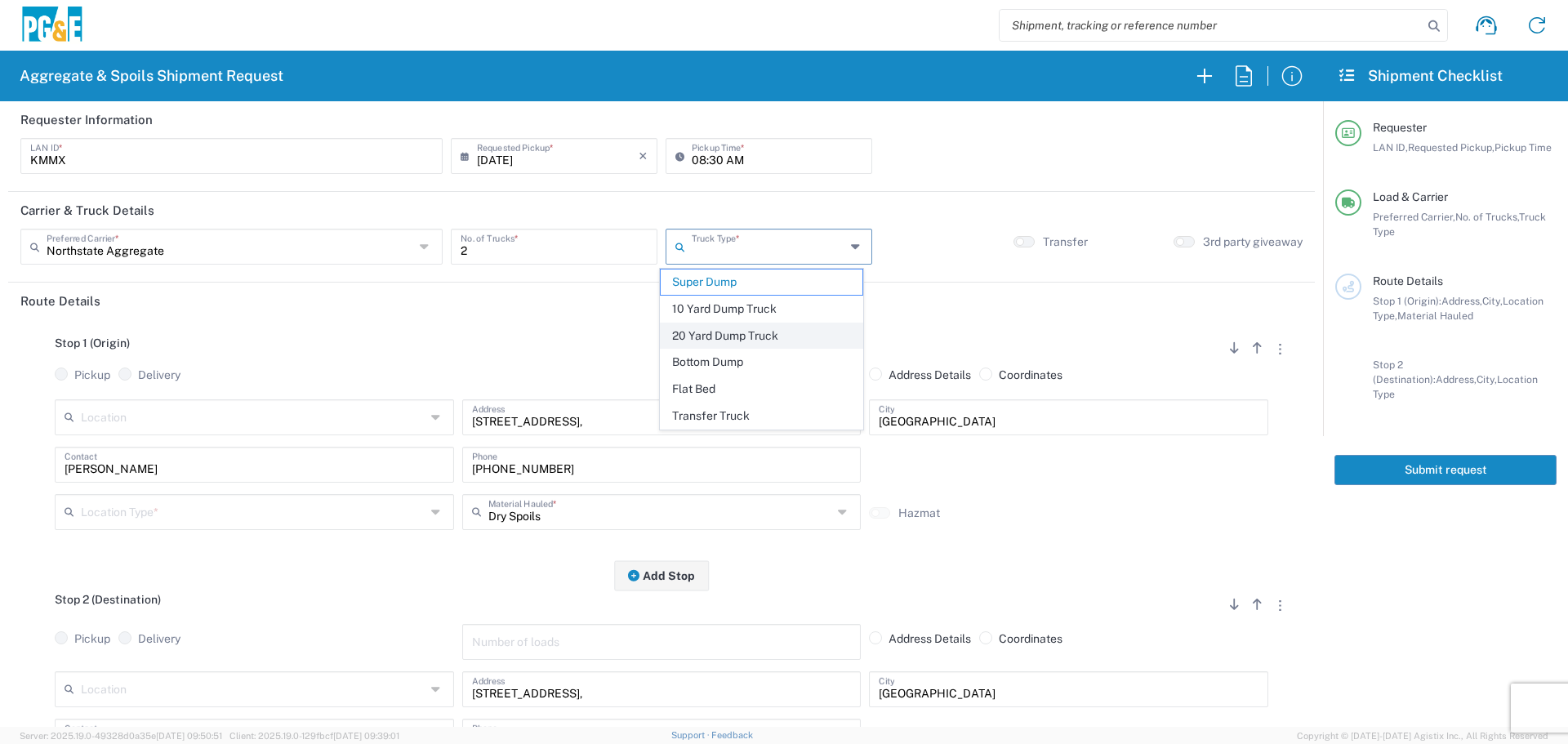
click at [730, 335] on span "20 Yard Dump Truck" at bounding box center [761, 336] width 202 height 25
type input "20 Yard Dump Truck"
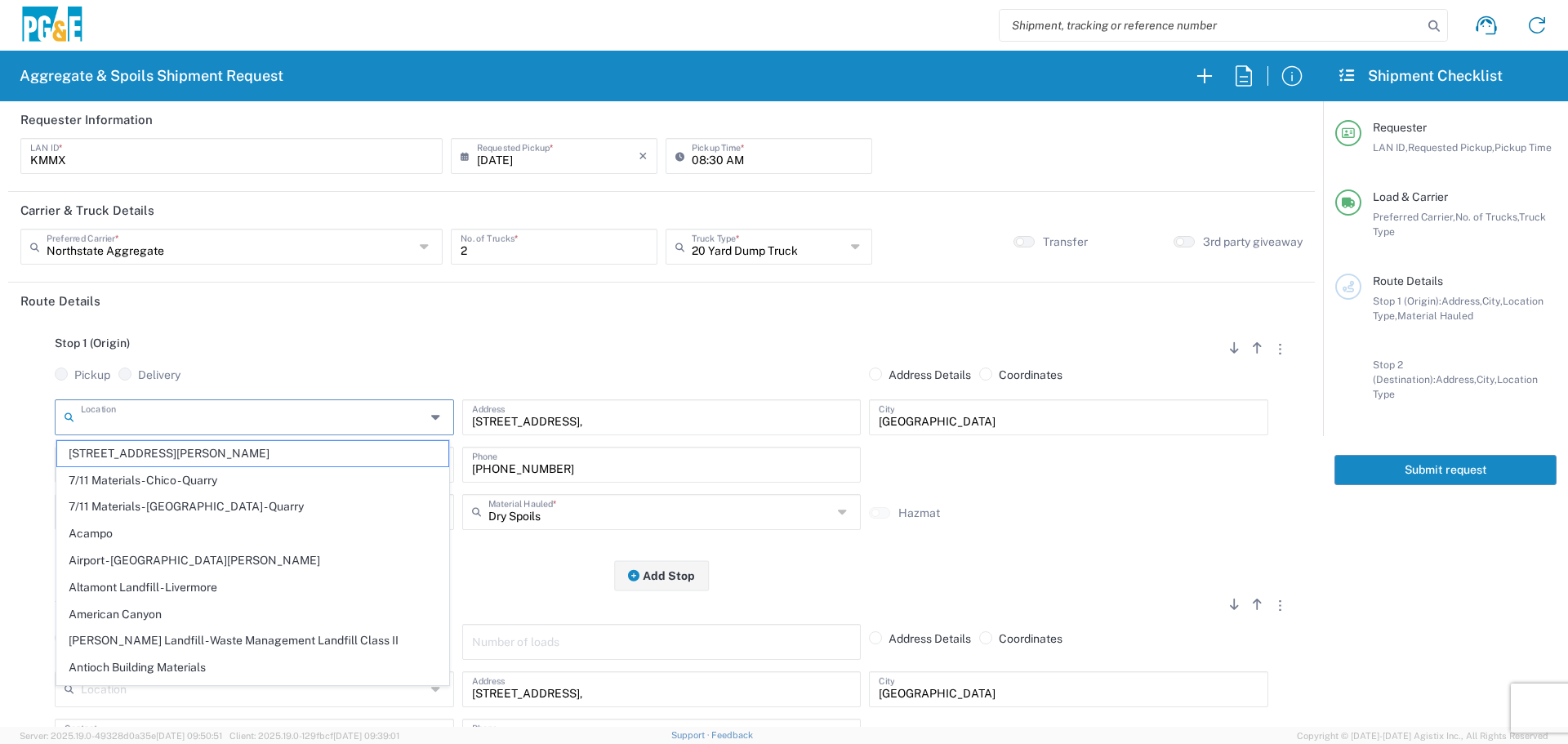
click at [387, 421] on input "text" at bounding box center [253, 416] width 344 height 29
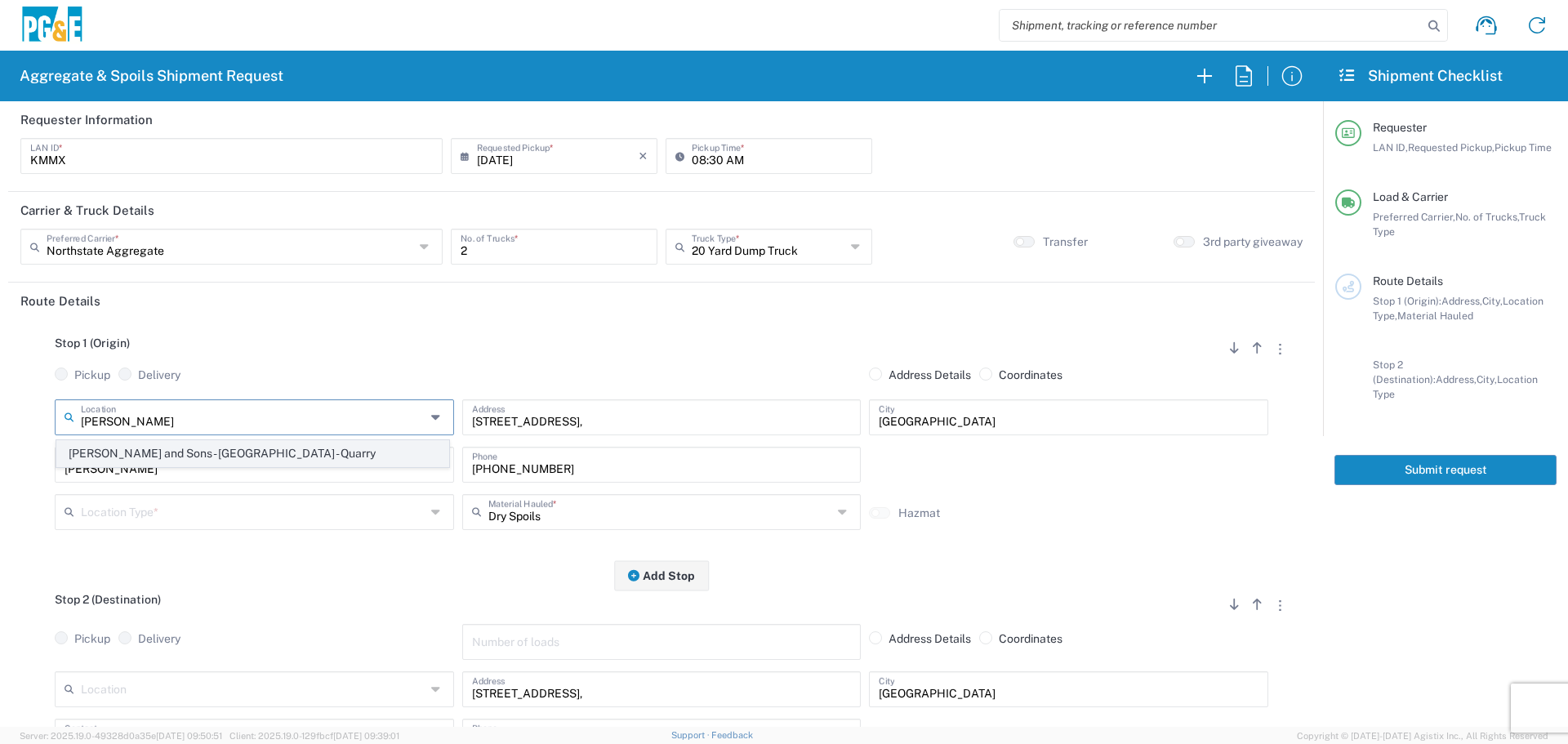
click at [252, 466] on span "[PERSON_NAME] and Sons - [GEOGRAPHIC_DATA] - Quarry" at bounding box center [253, 454] width 392 height 25
type input "[PERSON_NAME] and Sons - [GEOGRAPHIC_DATA] - Quarry"
type input "[STREET_ADDRESS]"
type input "Quarry"
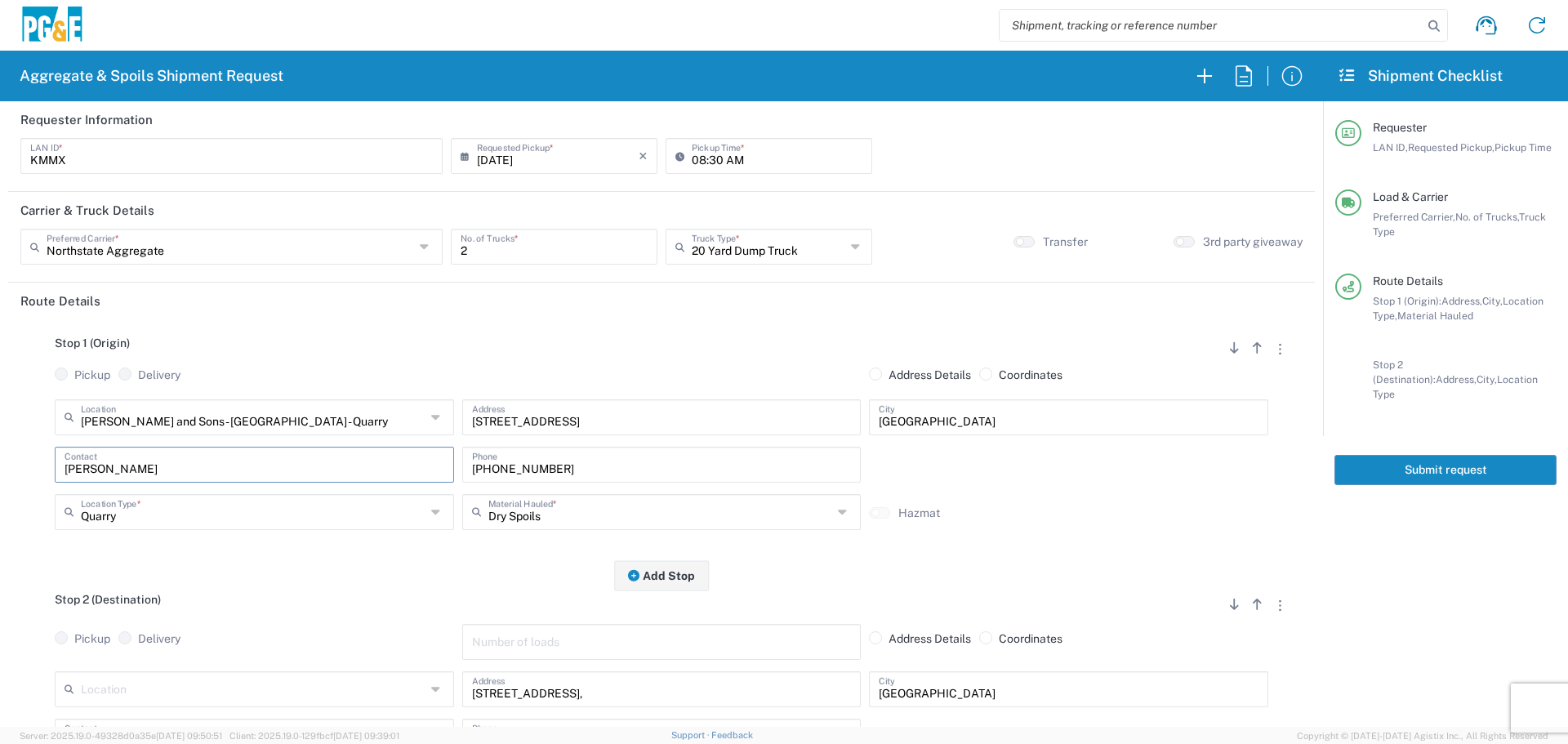
drag, startPoint x: 165, startPoint y: 467, endPoint x: 0, endPoint y: 470, distance: 165.0
click at [0, 470] on form "Requester Information KMMX LAN ID * [DATE] × Requested Pickup * Cancel Apply 08…" at bounding box center [662, 414] width 1323 height 625
drag, startPoint x: 590, startPoint y: 463, endPoint x: 320, endPoint y: 475, distance: 270.3
click at [320, 475] on div "Contact [PHONE_NUMBER] Phone" at bounding box center [662, 470] width 1222 height 47
click at [567, 498] on input "text" at bounding box center [661, 511] width 344 height 29
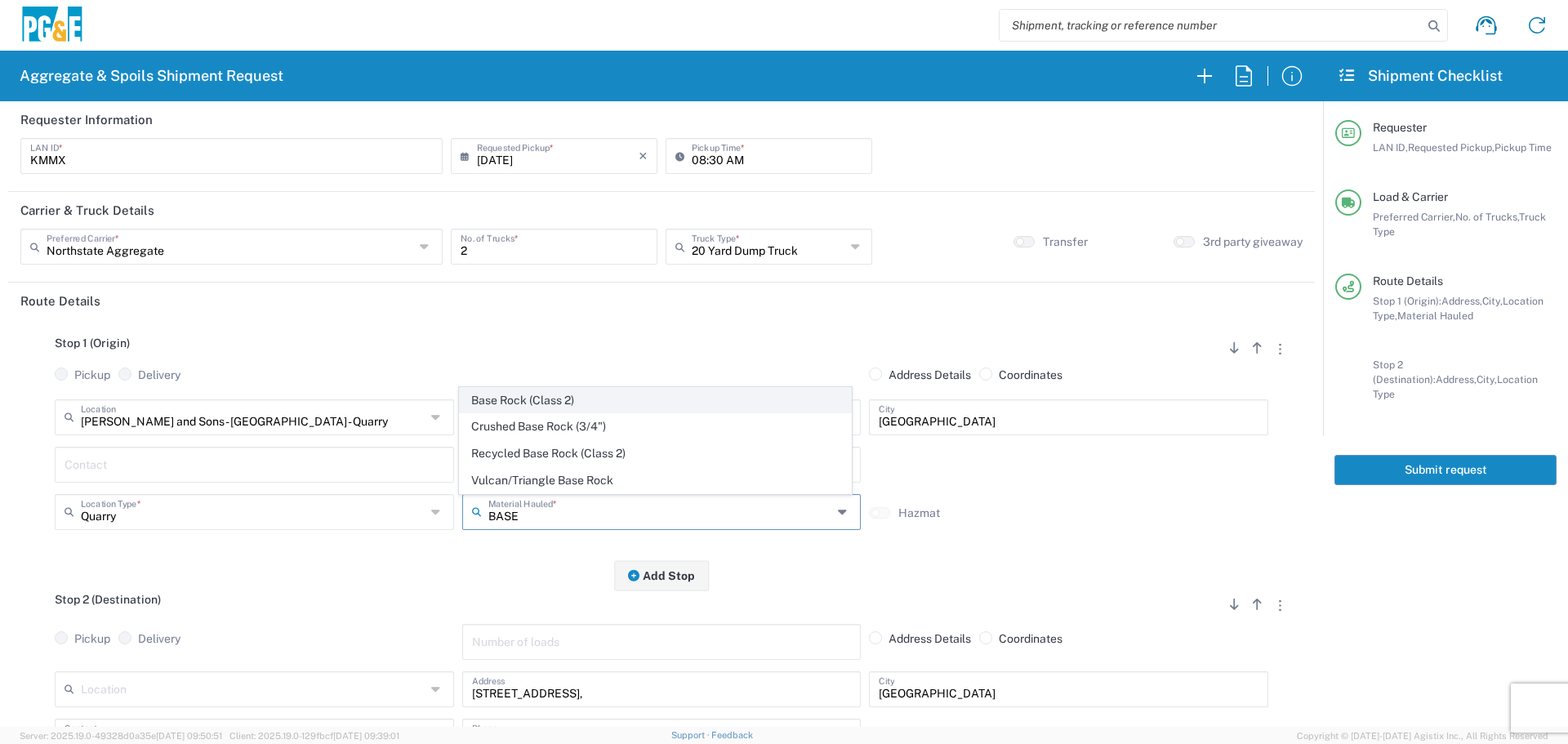
click at [576, 409] on span "Base Rock (Class 2)" at bounding box center [655, 401] width 392 height 25
type input "Base Rock (Class 2)"
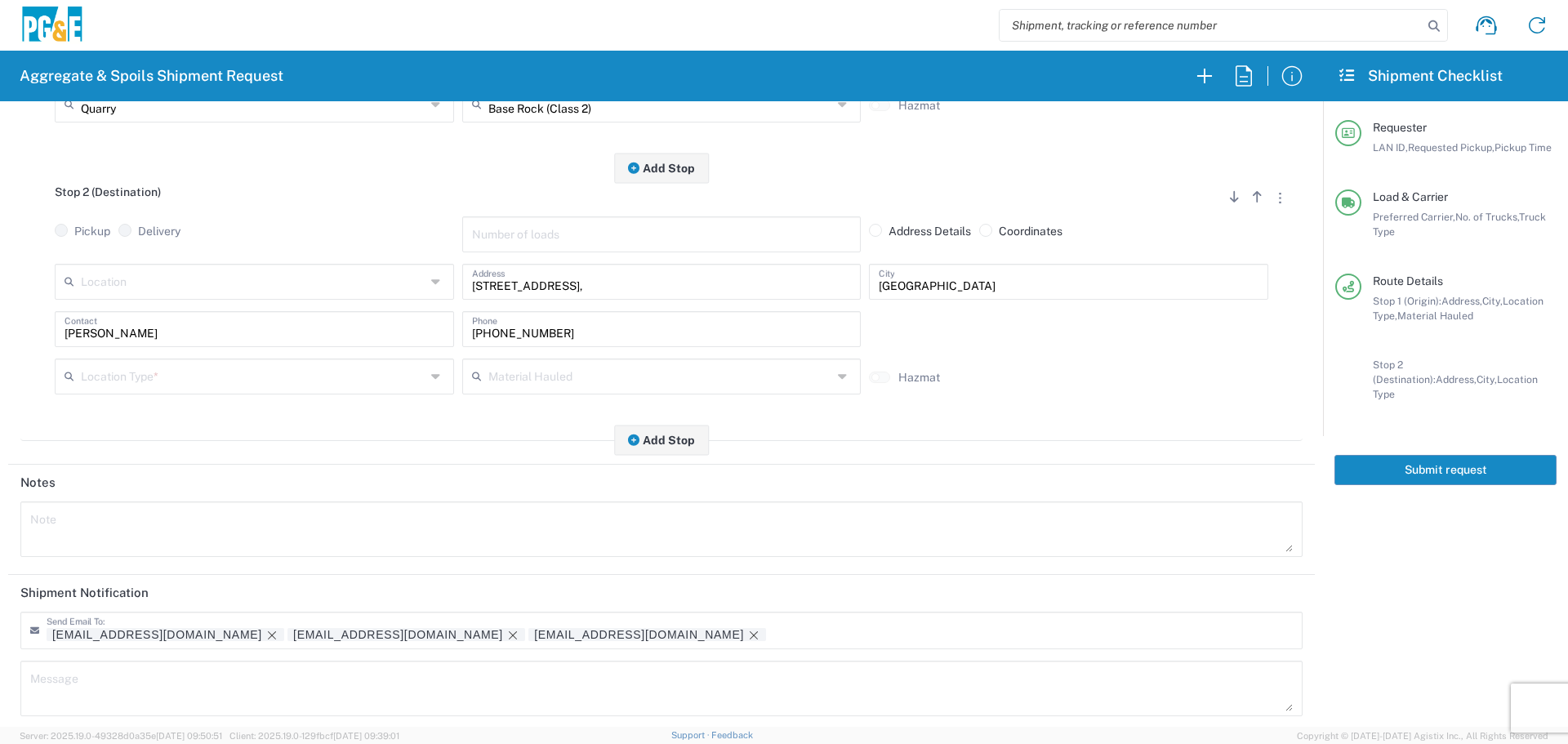
scroll to position [409, 0]
drag, startPoint x: 698, startPoint y: 285, endPoint x: 213, endPoint y: 306, distance: 485.5
click at [213, 306] on div "Location [STREET_ADDRESS][PERSON_NAME] 7/11 Materials - [GEOGRAPHIC_DATA] - Qua…" at bounding box center [662, 286] width 1222 height 47
paste input "[STREET_ADDRESS][PERSON_NAME]"
type input "[STREET_ADDRESS][PERSON_NAME]"
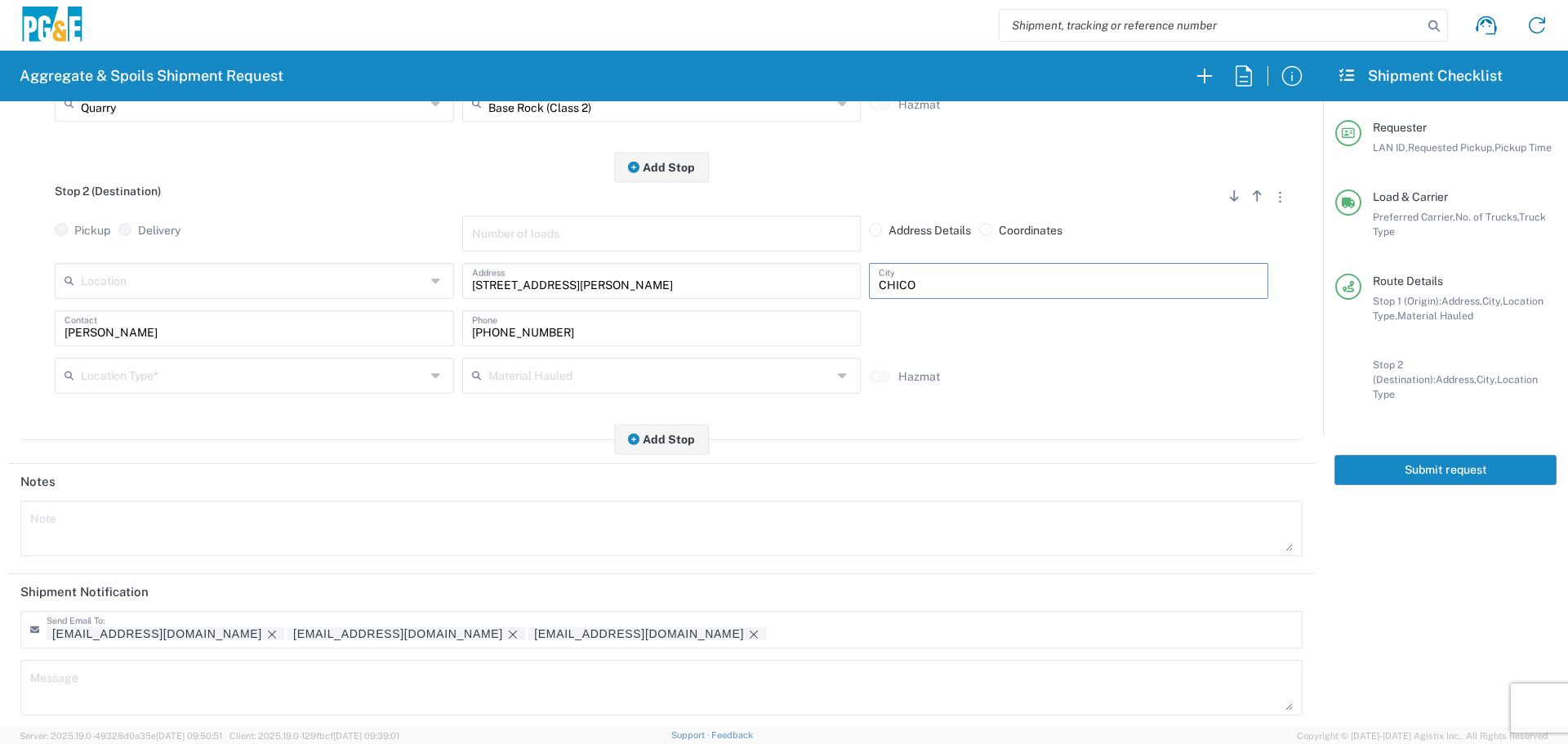
type input "CHICO"
type input "K"
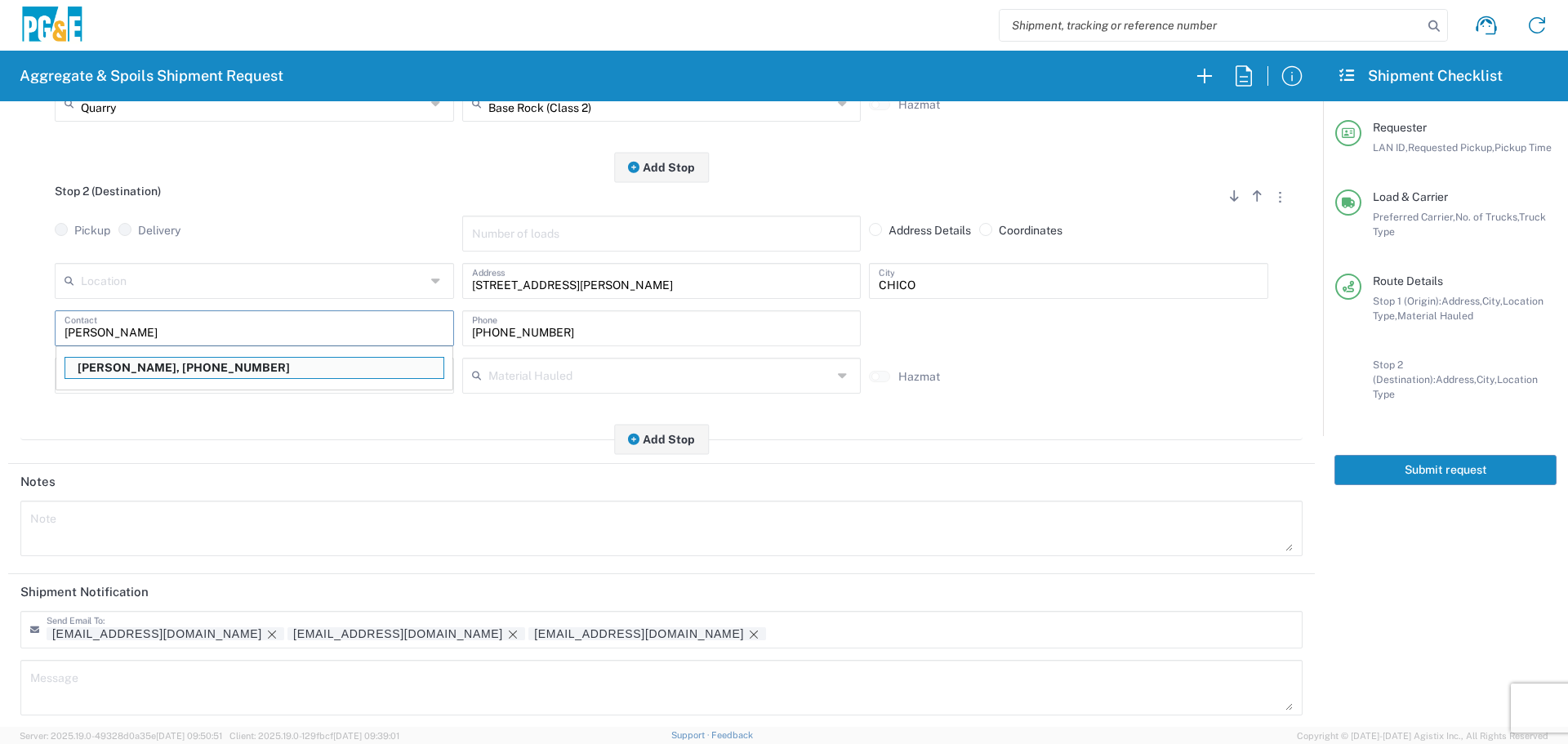
type input "[PERSON_NAME]"
type input "[PHONE_NUMBER]"
type input "[PERSON_NAME]"
click at [931, 284] on input "CHICO" at bounding box center [1069, 280] width 380 height 29
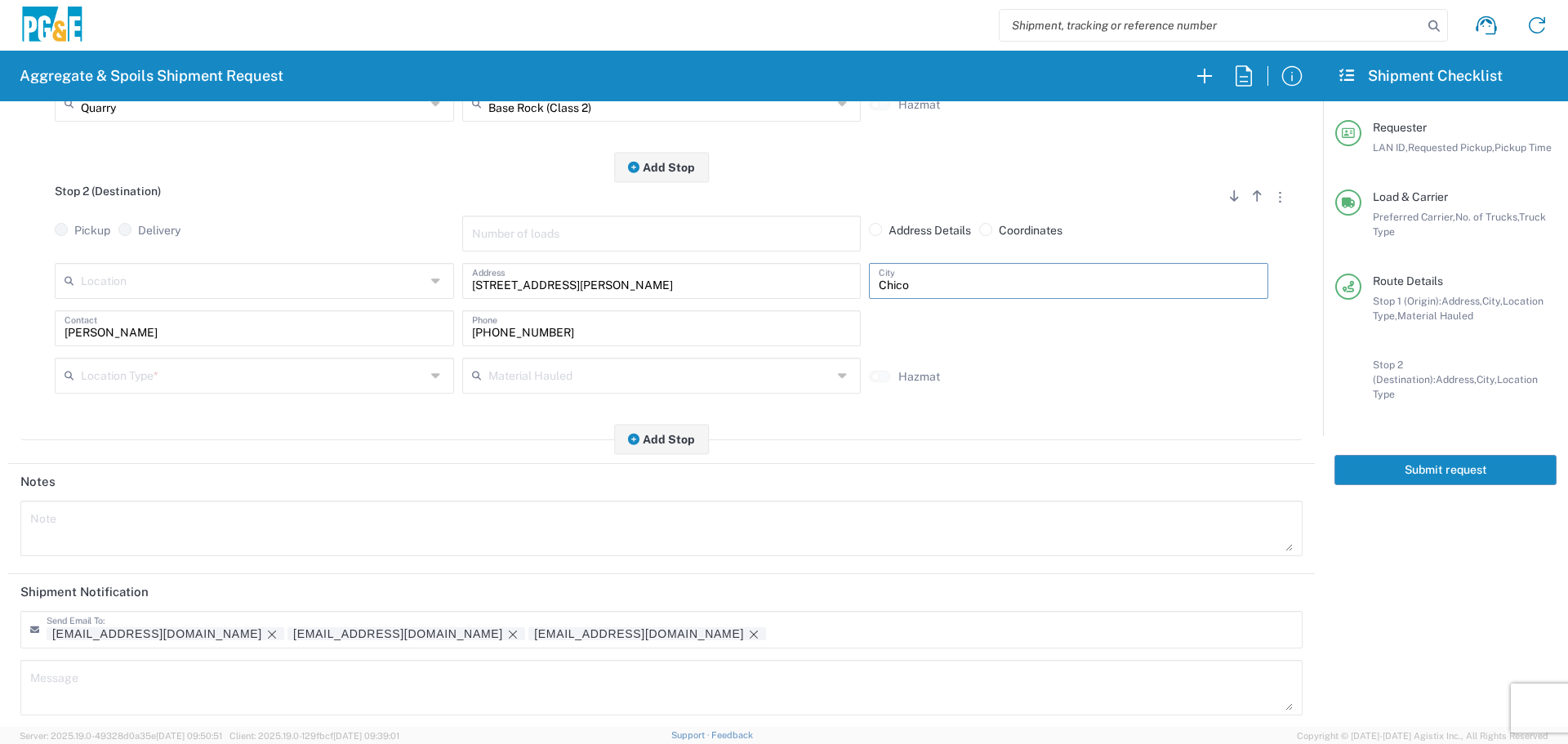
type input "Chico"
click at [244, 395] on div "Location Type * Business (General) Business No Loading Dock Landfill Other Quar…" at bounding box center [255, 382] width 408 height 47
click at [266, 381] on input "text" at bounding box center [253, 374] width 344 height 29
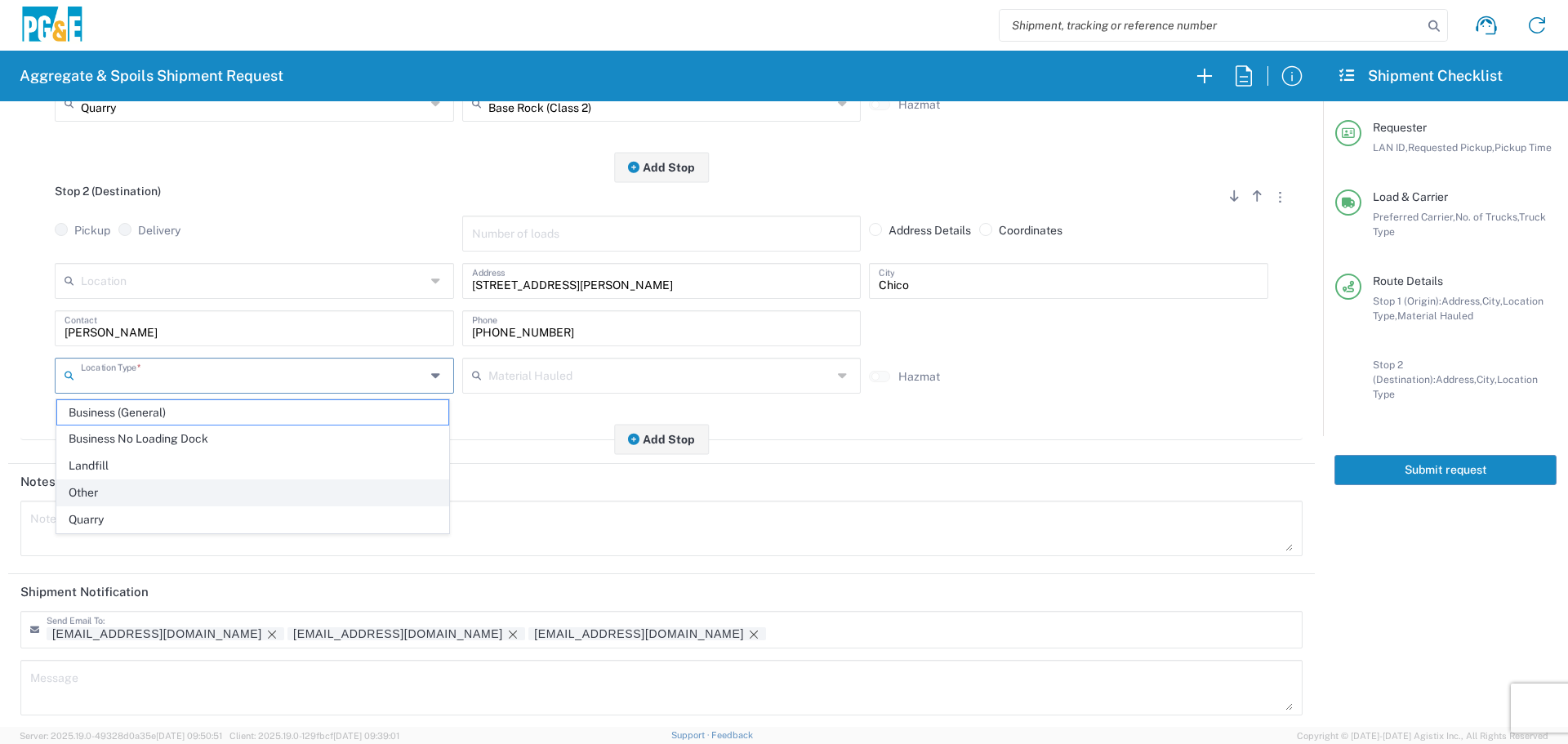
click at [217, 493] on span "Other" at bounding box center [253, 493] width 392 height 25
type input "Other"
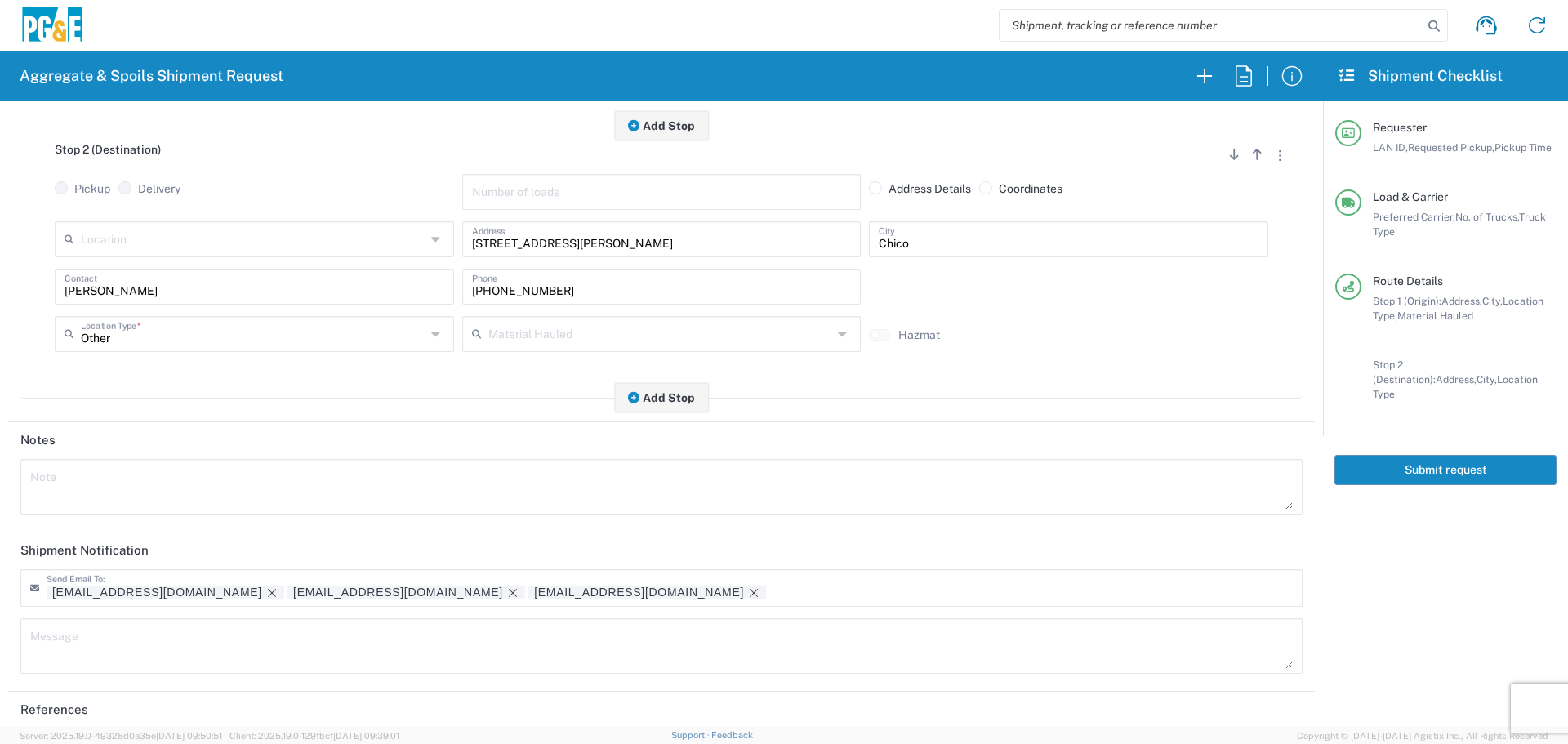
scroll to position [507, 0]
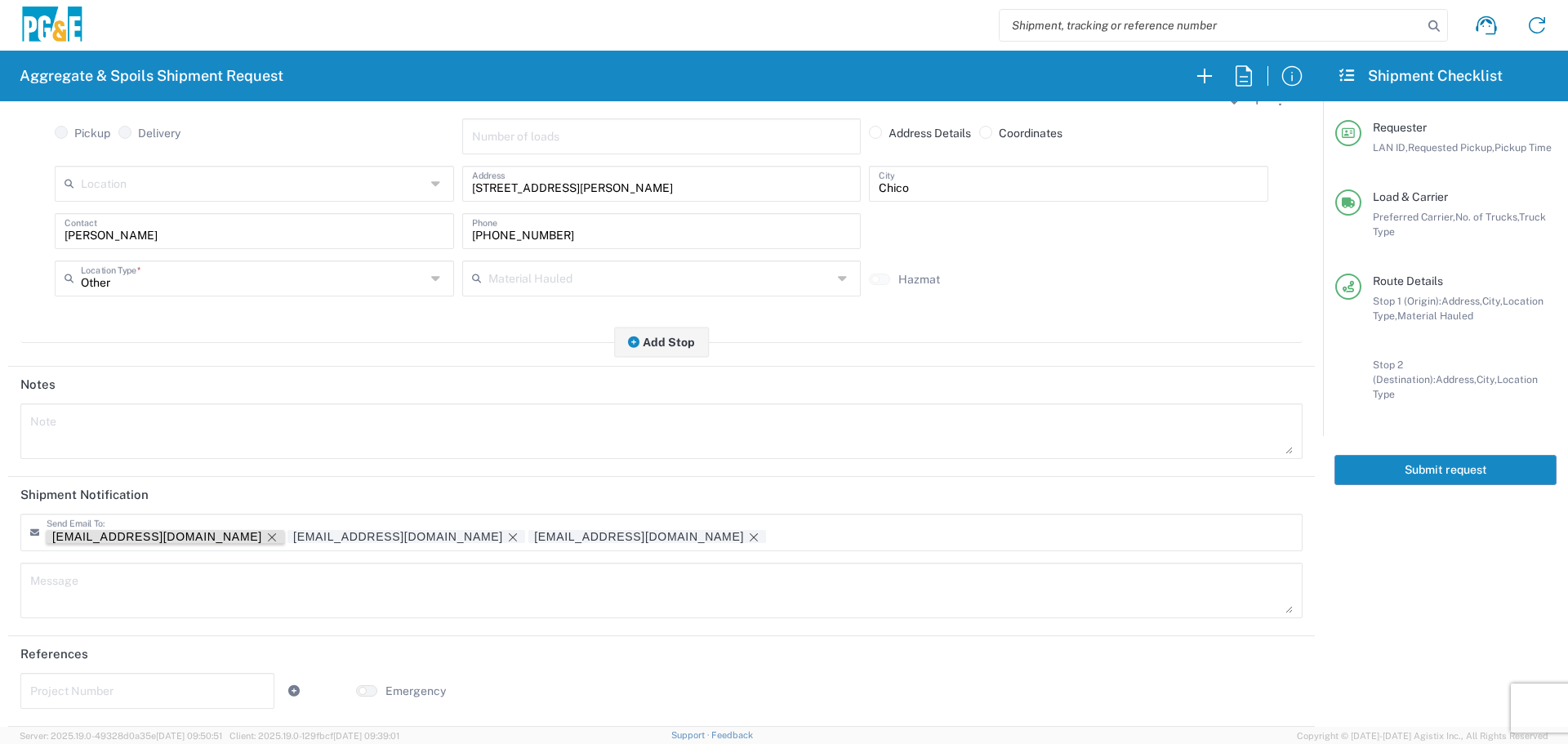
click at [268, 536] on icon "Remove tag" at bounding box center [272, 536] width 8 height 8
click at [112, 712] on div "Project Number" at bounding box center [147, 696] width 262 height 47
click at [147, 695] on input "text" at bounding box center [147, 690] width 235 height 29
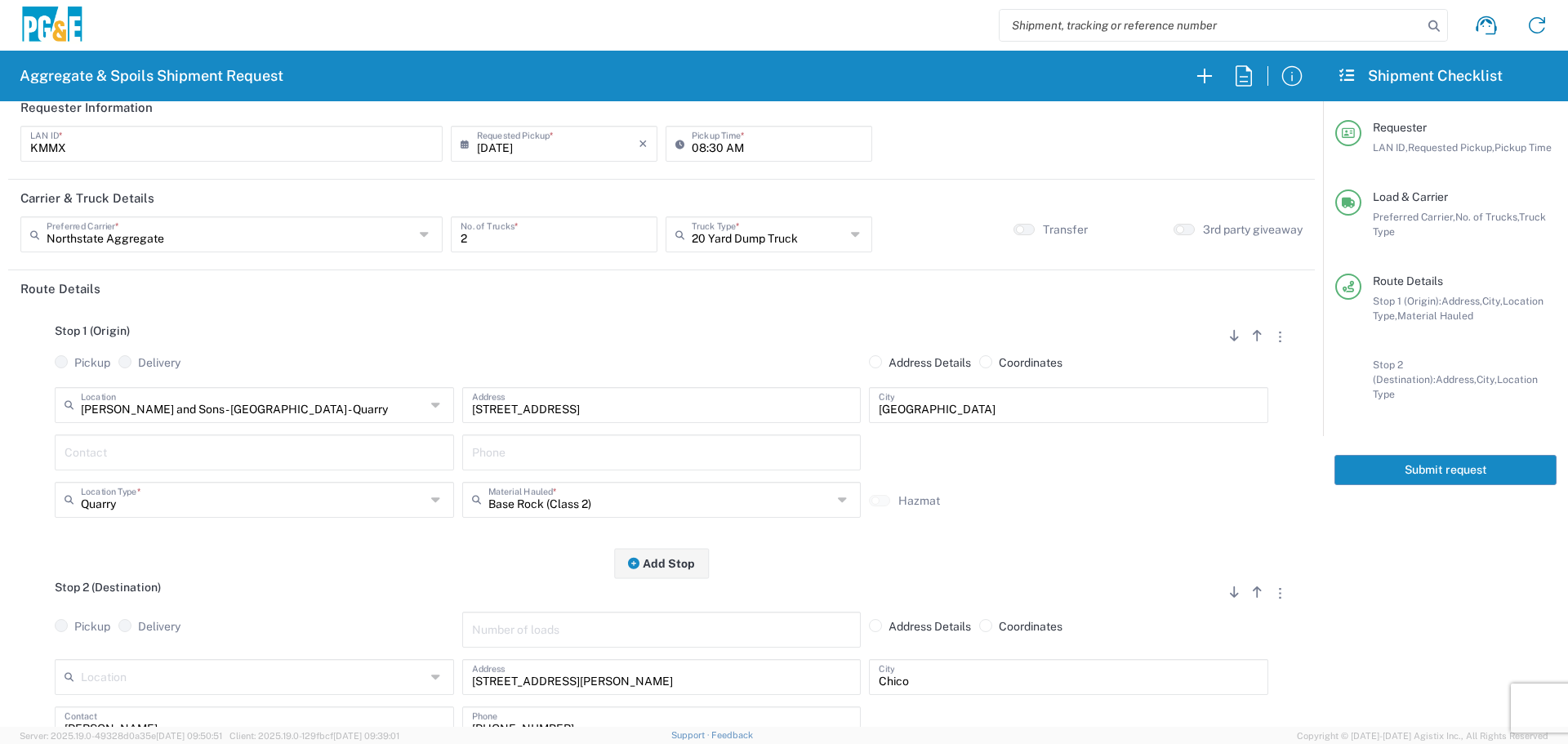
scroll to position [0, 0]
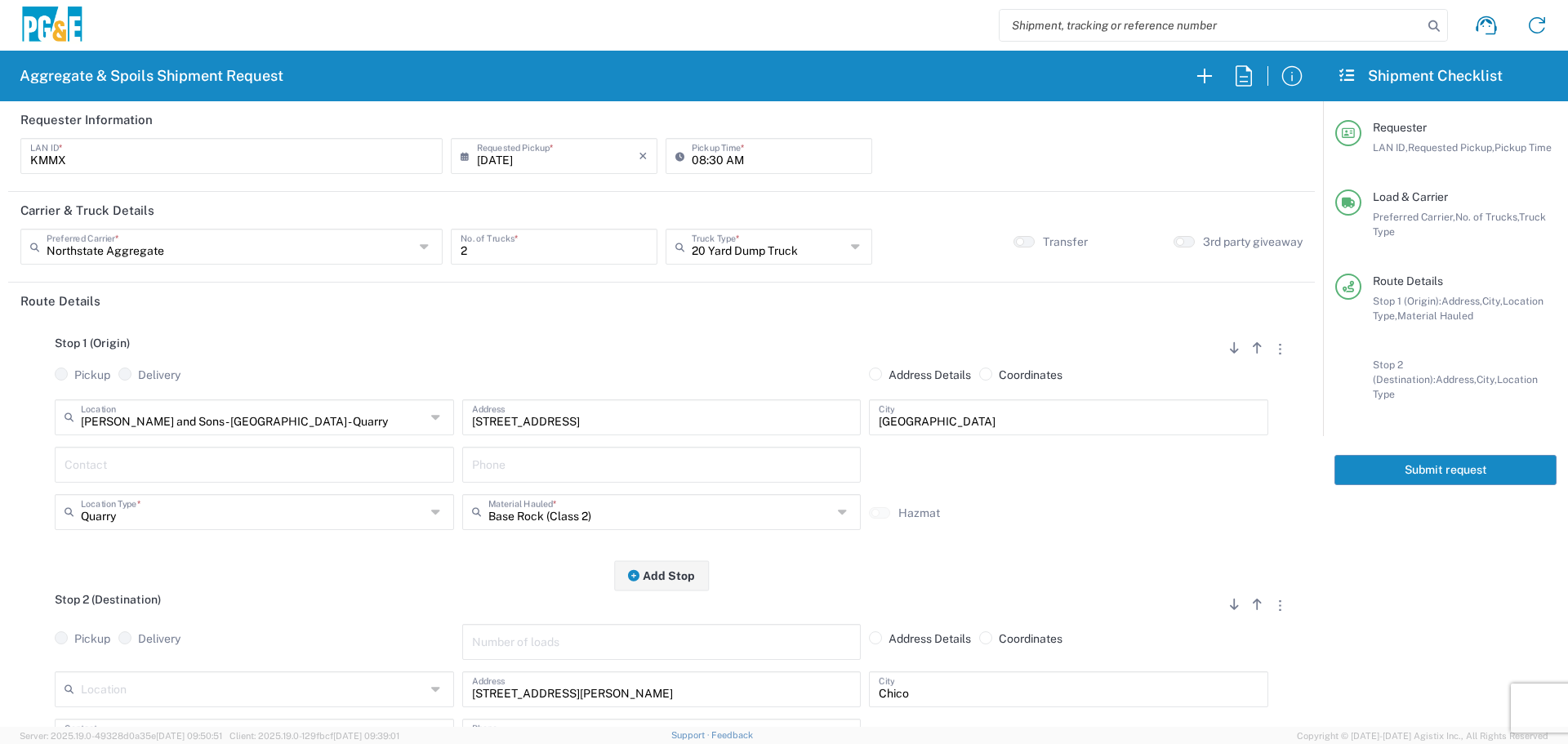
type input "35608867"
click at [1481, 463] on button "Submit request" at bounding box center [1445, 469] width 222 height 30
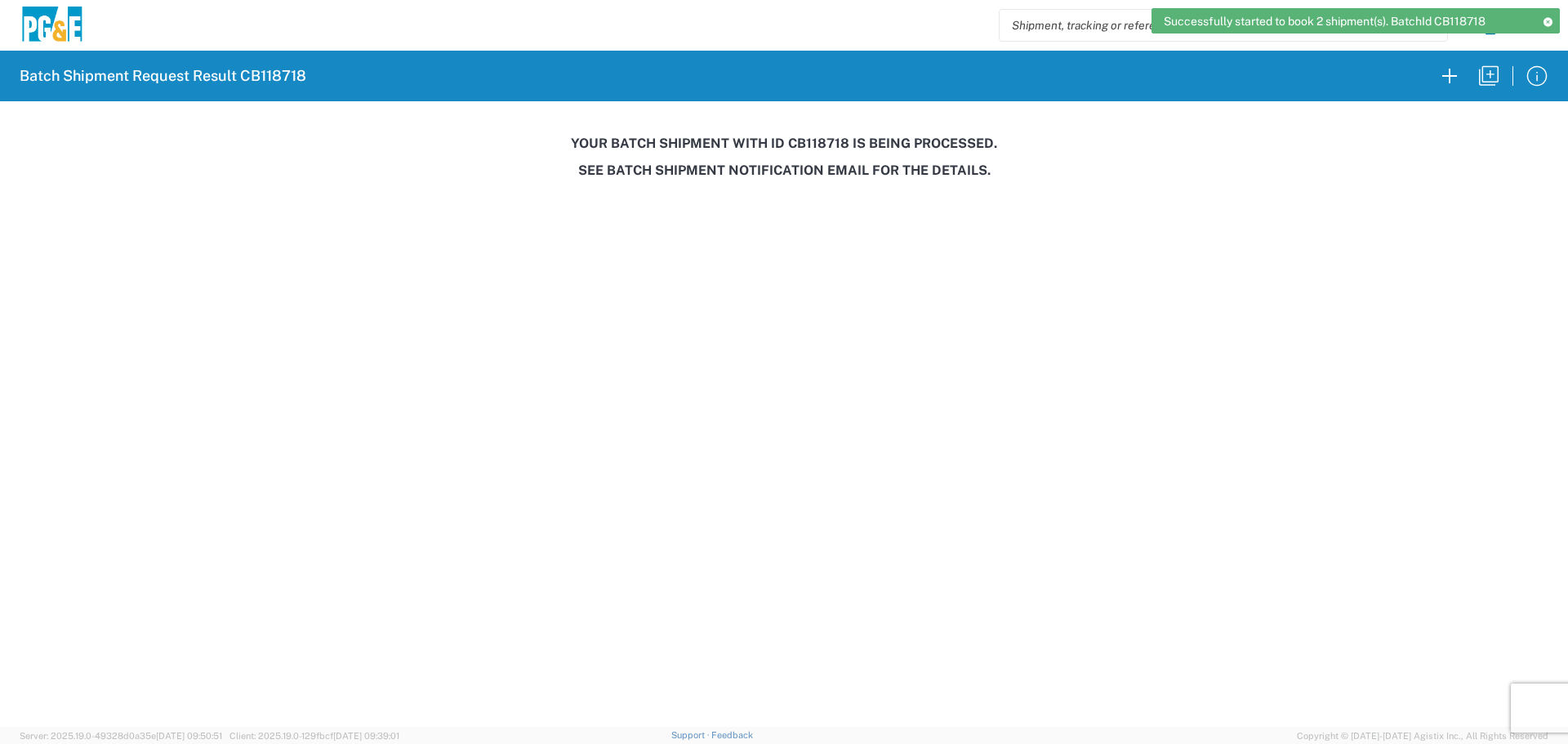
click at [835, 143] on h3 "Your batch shipment with id CB118718 is being processed." at bounding box center [784, 143] width 1545 height 15
copy h3 "CB118718"
